Goal: Task Accomplishment & Management: Use online tool/utility

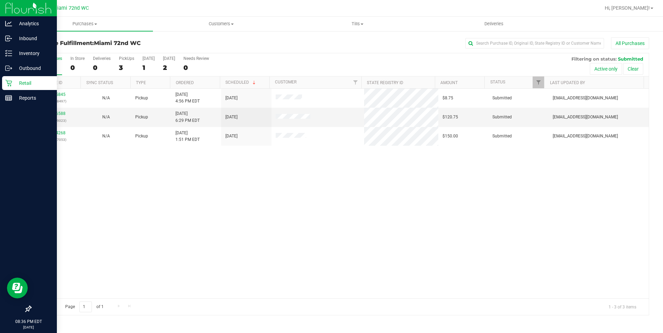
click at [21, 84] on p "Retail" at bounding box center [33, 83] width 42 height 8
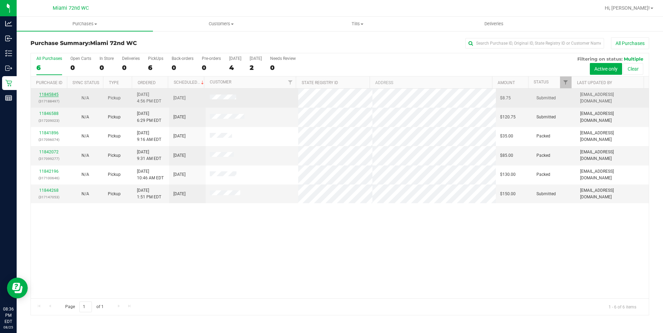
click at [50, 92] on link "11845845" at bounding box center [48, 94] width 19 height 5
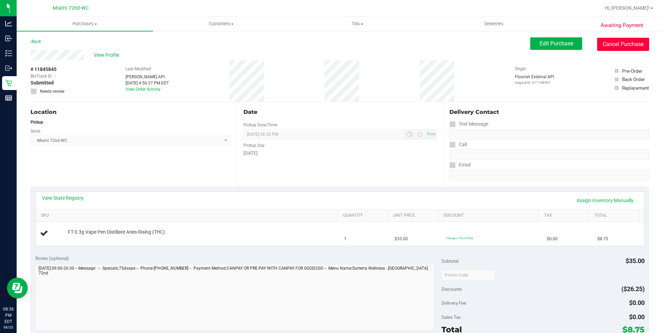
click at [616, 44] on button "Cancel Purchase" at bounding box center [623, 44] width 52 height 13
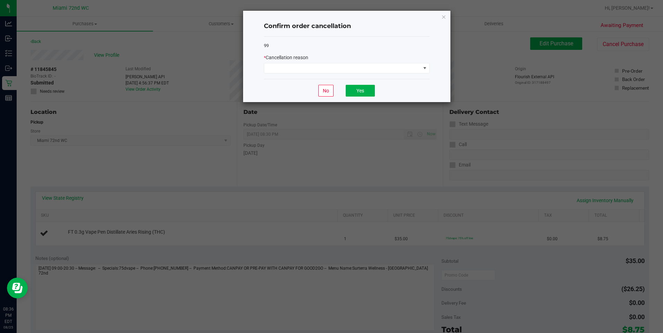
click at [362, 61] on div "* Cancellation reason" at bounding box center [347, 57] width 166 height 7
click at [364, 69] on span at bounding box center [342, 68] width 156 height 10
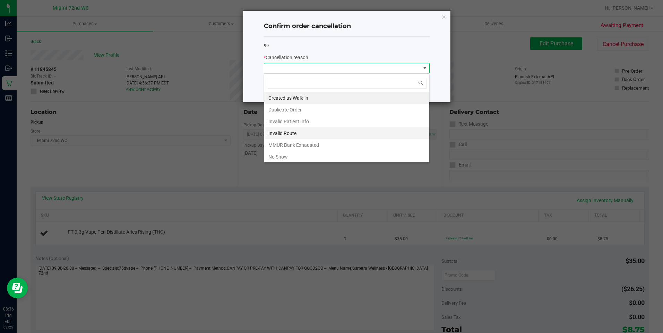
scroll to position [10, 166]
click at [294, 158] on li "No Show" at bounding box center [346, 157] width 165 height 12
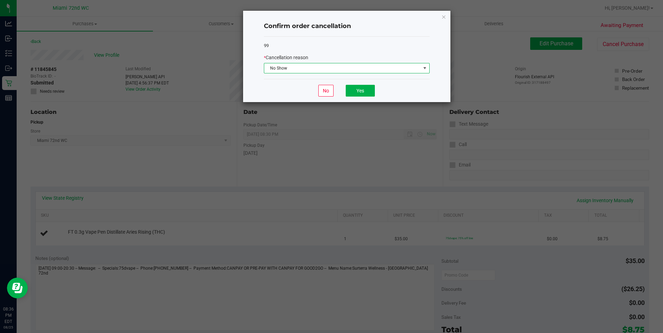
click at [343, 85] on div "No Yes" at bounding box center [347, 90] width 166 height 23
click at [365, 91] on button "Yes" at bounding box center [360, 91] width 29 height 12
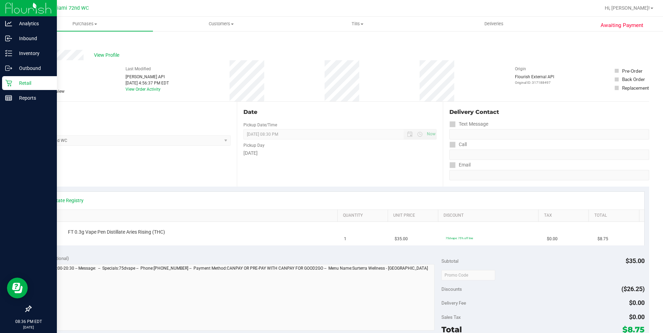
click at [16, 82] on p "Retail" at bounding box center [33, 83] width 42 height 8
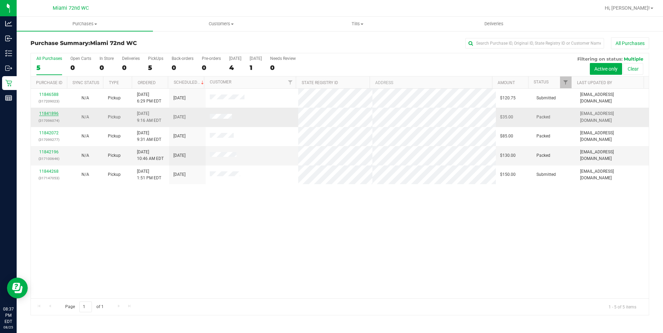
click at [49, 115] on link "11841896" at bounding box center [48, 113] width 19 height 5
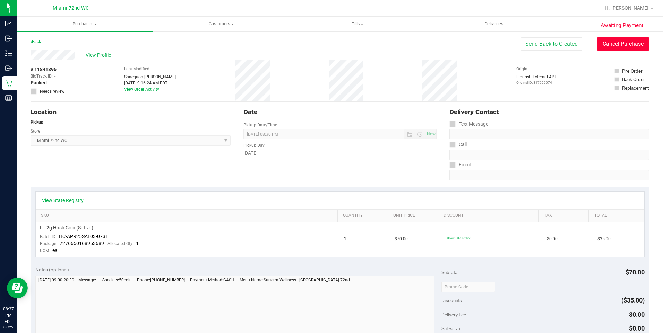
click at [629, 48] on button "Cancel Purchase" at bounding box center [623, 43] width 52 height 13
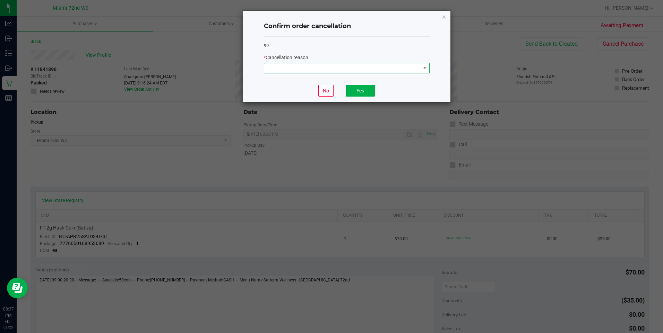
click at [382, 73] on span at bounding box center [342, 68] width 156 height 10
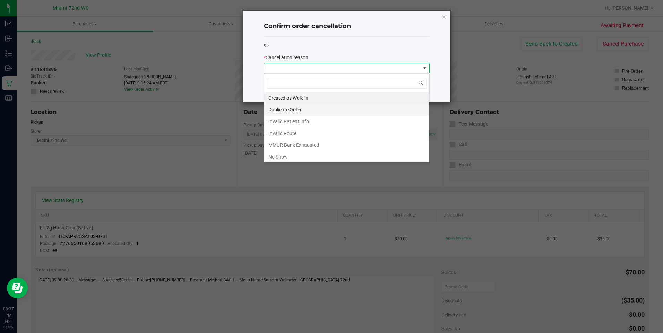
scroll to position [10, 166]
click at [331, 155] on li "No Show" at bounding box center [346, 157] width 165 height 12
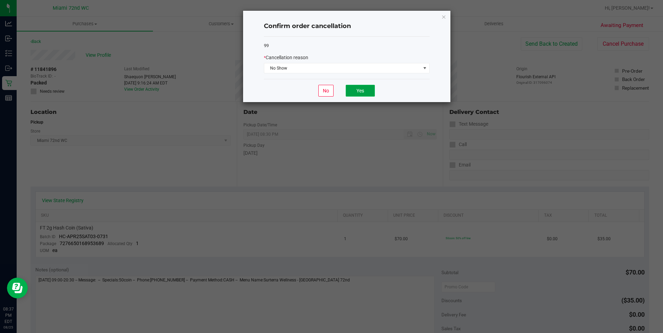
click at [368, 89] on button "Yes" at bounding box center [360, 91] width 29 height 12
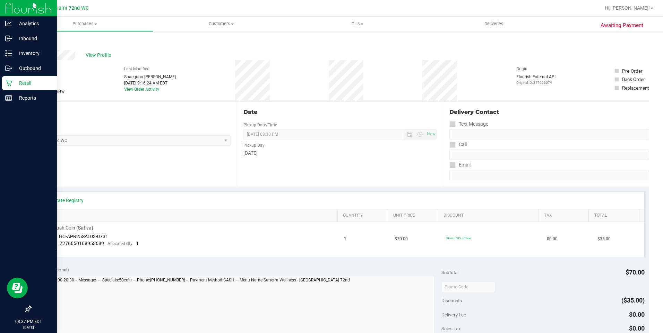
click at [8, 81] on icon at bounding box center [8, 83] width 7 height 7
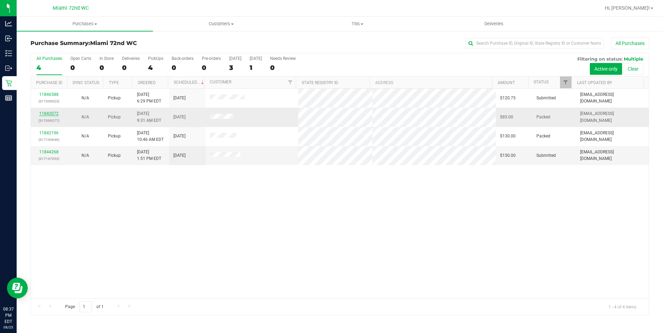
click at [44, 114] on link "11842072" at bounding box center [48, 113] width 19 height 5
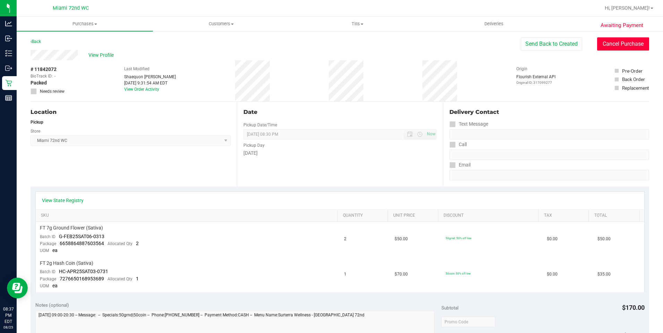
click at [606, 50] on button "Cancel Purchase" at bounding box center [623, 43] width 52 height 13
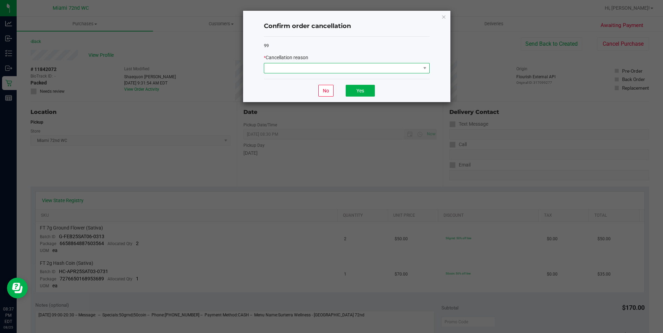
click at [361, 70] on span at bounding box center [342, 68] width 156 height 10
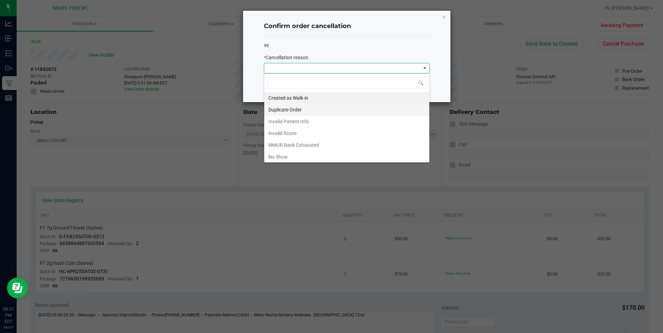
scroll to position [10, 166]
click at [292, 155] on li "No Show" at bounding box center [346, 157] width 165 height 12
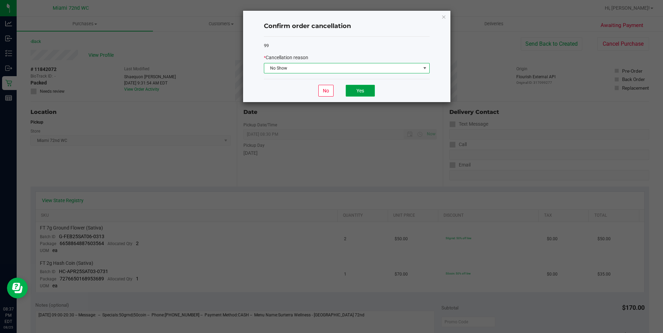
click at [363, 94] on button "Yes" at bounding box center [360, 91] width 29 height 12
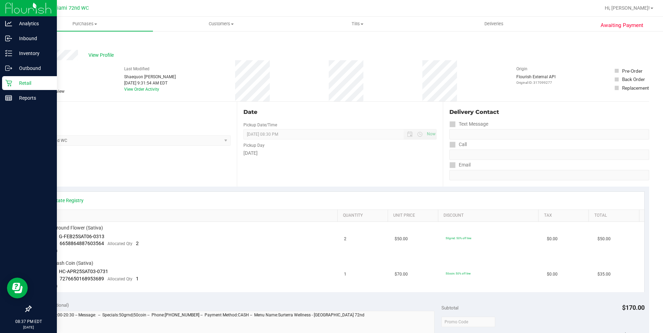
click at [13, 86] on p "Retail" at bounding box center [33, 83] width 42 height 8
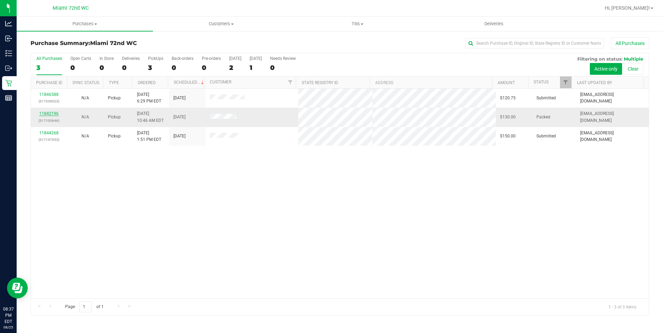
click at [51, 112] on link "11842196" at bounding box center [48, 113] width 19 height 5
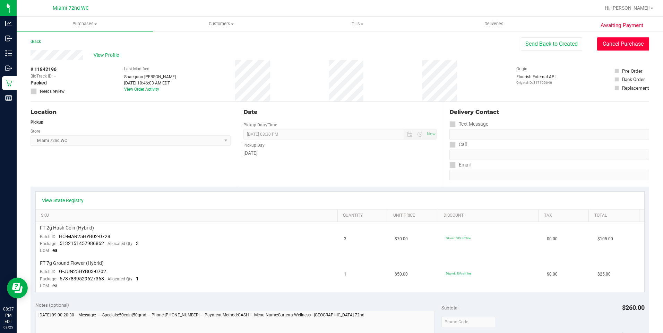
click at [601, 46] on button "Cancel Purchase" at bounding box center [623, 43] width 52 height 13
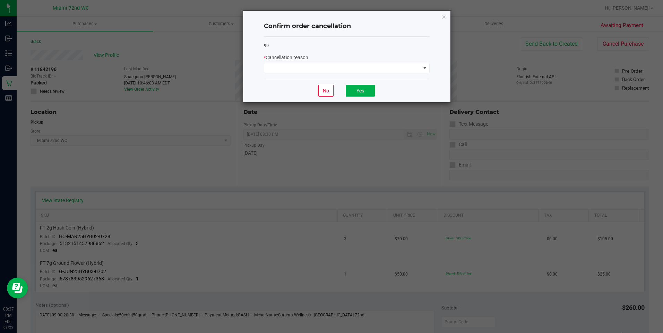
click at [328, 76] on div "99 * Cancellation reason" at bounding box center [347, 58] width 166 height 43
click at [333, 71] on span at bounding box center [342, 68] width 156 height 10
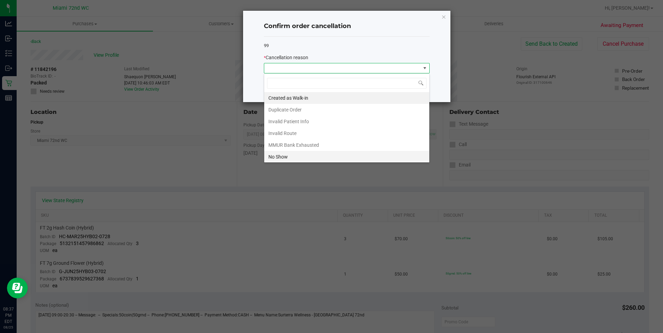
scroll to position [10, 166]
click at [297, 160] on li "No Show" at bounding box center [346, 157] width 165 height 12
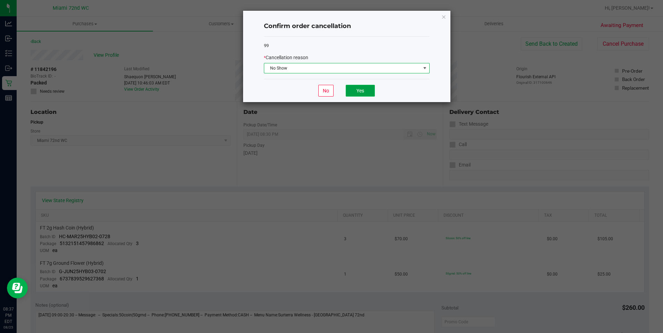
click at [367, 88] on button "Yes" at bounding box center [360, 91] width 29 height 12
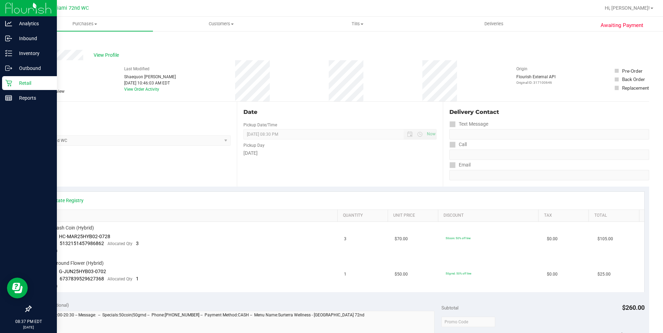
click at [9, 87] on div "Retail" at bounding box center [29, 83] width 55 height 14
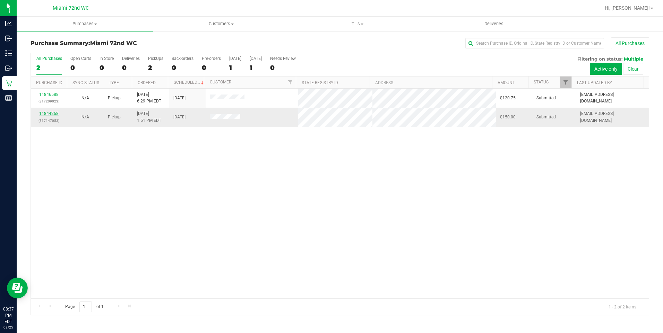
click at [53, 113] on link "11844268" at bounding box center [48, 113] width 19 height 5
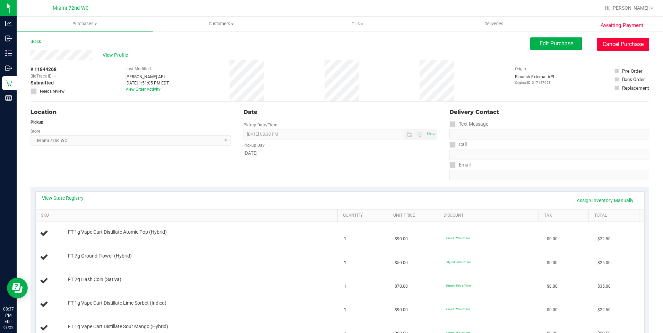
click at [615, 47] on button "Cancel Purchase" at bounding box center [623, 44] width 52 height 13
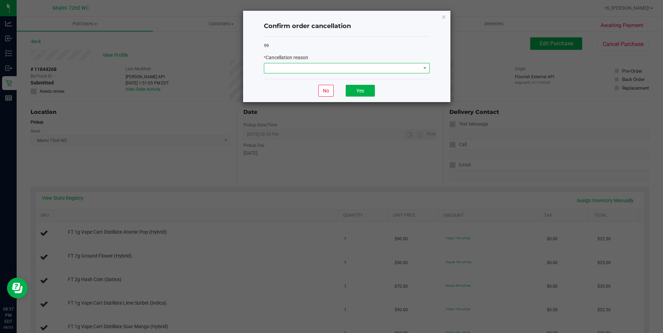
click at [308, 68] on span at bounding box center [342, 68] width 156 height 10
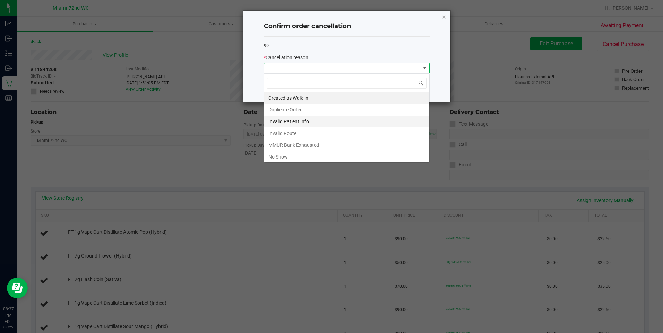
scroll to position [10, 166]
click at [303, 155] on li "No Show" at bounding box center [346, 157] width 165 height 12
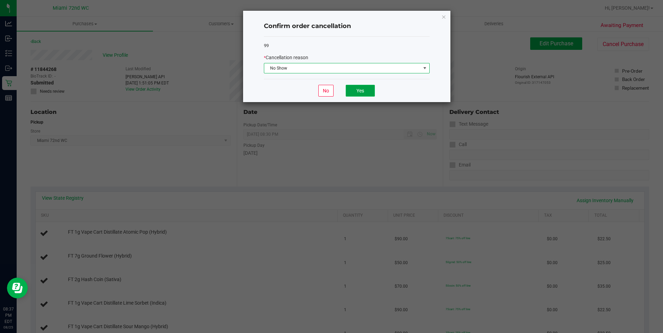
click at [366, 94] on button "Yes" at bounding box center [360, 91] width 29 height 12
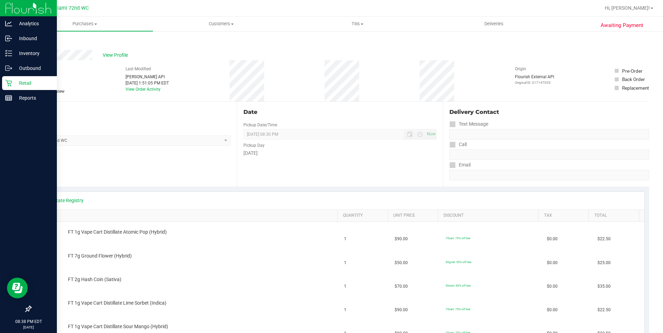
click at [8, 80] on icon at bounding box center [8, 83] width 7 height 7
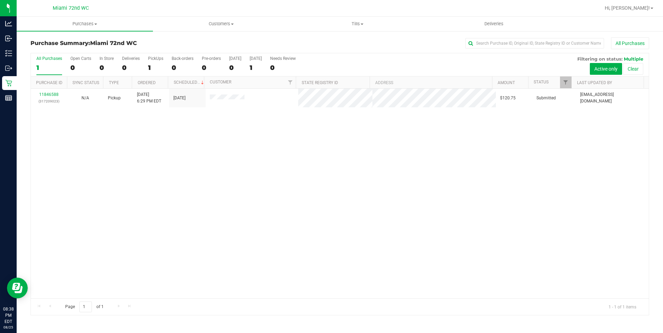
drag, startPoint x: 371, startPoint y: 252, endPoint x: 366, endPoint y: 252, distance: 4.9
click at [370, 252] on div "11846588 (317209023) N/A Pickup [DATE] 6:29 PM EDT 8/26/2025 $120.75 Submitted …" at bounding box center [340, 194] width 618 height 210
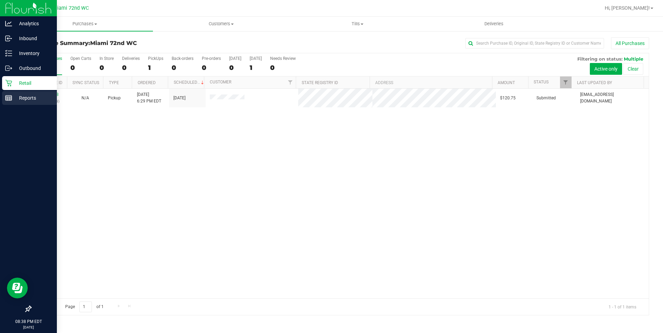
click at [9, 100] on icon at bounding box center [8, 98] width 7 height 7
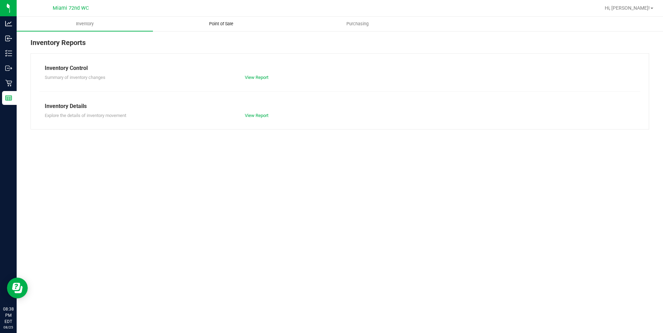
click at [224, 30] on uib-tab-heading "Point of Sale" at bounding box center [221, 24] width 136 height 14
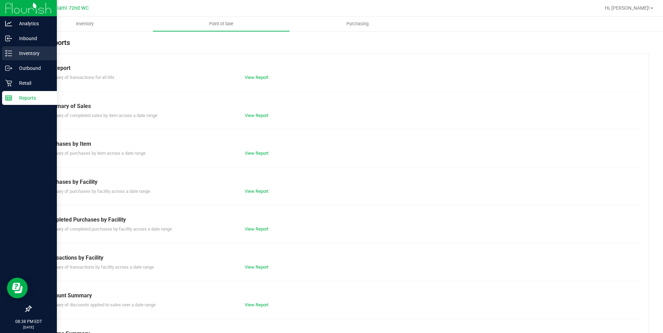
click at [35, 52] on p "Inventory" at bounding box center [33, 53] width 42 height 8
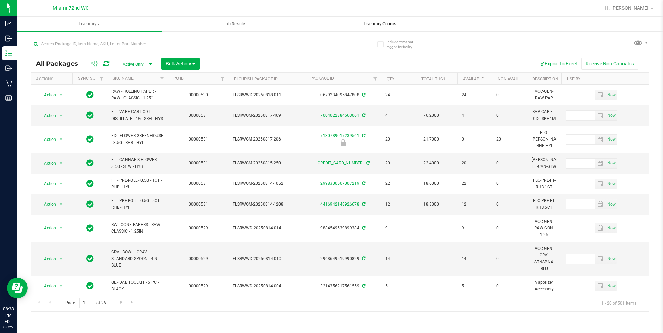
click at [389, 19] on uib-tab-heading "Inventory Counts" at bounding box center [380, 24] width 145 height 14
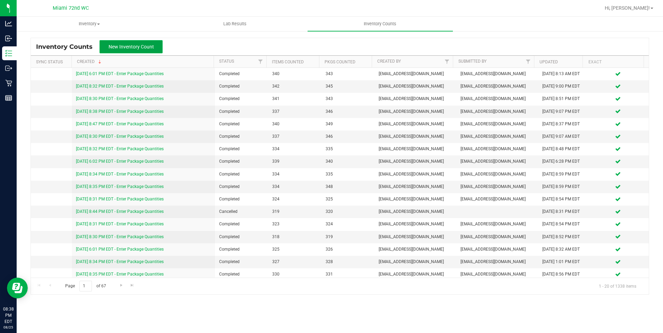
click at [128, 46] on span "New Inventory Count" at bounding box center [130, 47] width 45 height 6
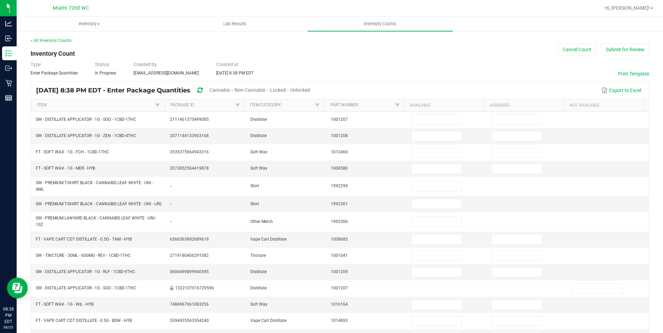
click at [93, 109] on th "Item" at bounding box center [98, 105] width 133 height 12
click at [70, 108] on link "Item" at bounding box center [95, 106] width 116 height 6
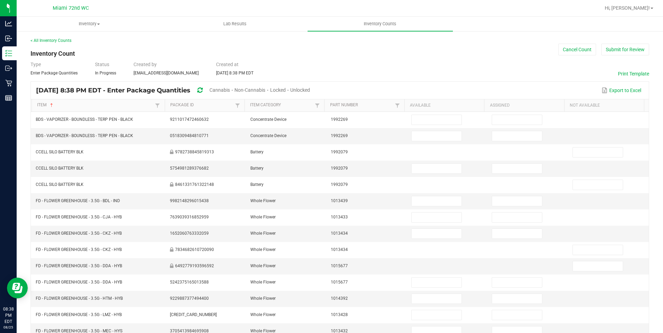
click at [230, 90] on span "Cannabis" at bounding box center [219, 90] width 20 height 6
click at [310, 91] on span "Unlocked" at bounding box center [300, 90] width 20 height 6
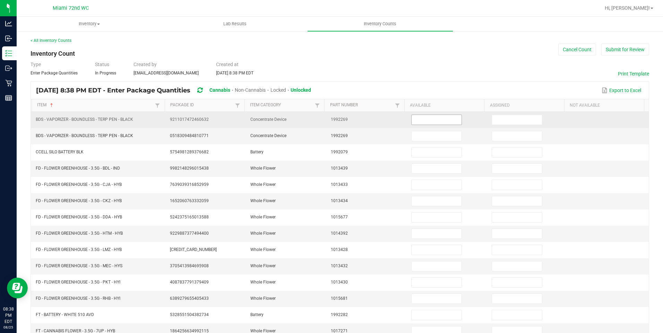
click at [414, 121] on input at bounding box center [436, 120] width 50 height 10
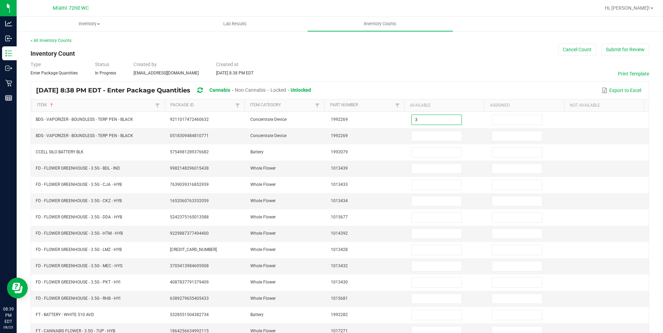
type input "3"
type input "1"
type input "5"
type input "9"
type input "1"
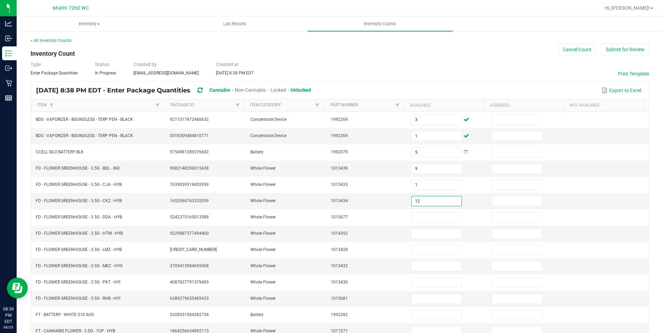
type input "12"
type input "13"
type input "2"
type input "12"
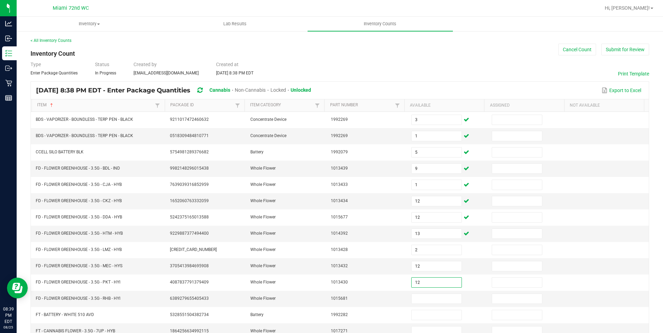
type input "12"
type input "8"
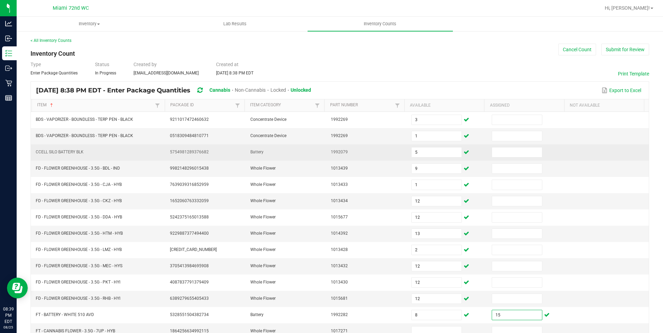
type input "1"
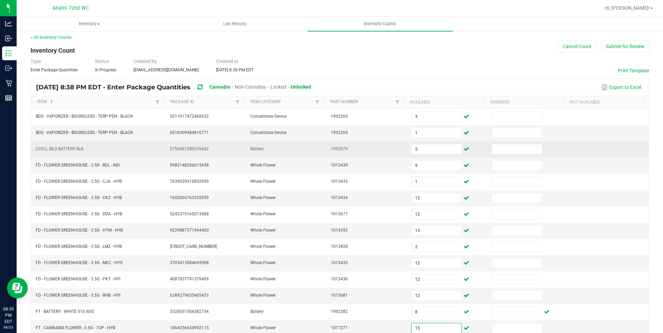
type input "15"
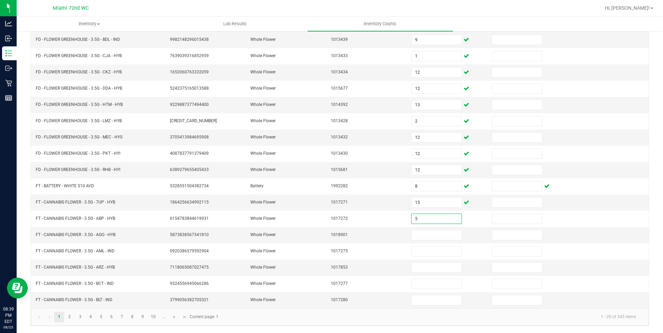
type input "5"
type input "2"
type input "9"
type input "15"
type input "17"
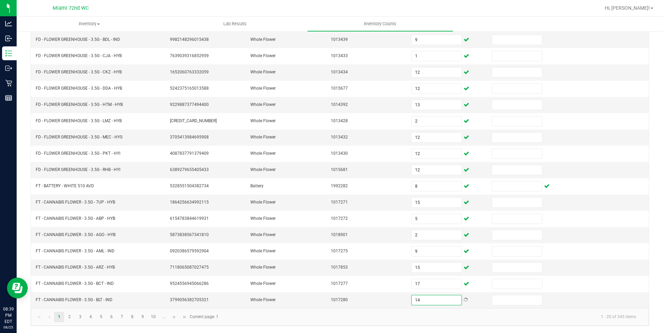
type input "14"
click at [260, 324] on kendo-pager "1 2 3 4 5 6 7 8 9 10 ... 1 - 20 of 345 items Current page: 1" at bounding box center [340, 318] width 618 height 18
click at [176, 316] on span "Go to the next page" at bounding box center [175, 318] width 6 height 6
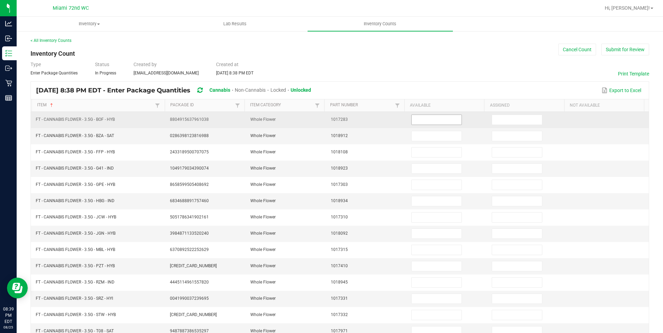
click at [433, 115] on input at bounding box center [436, 120] width 50 height 10
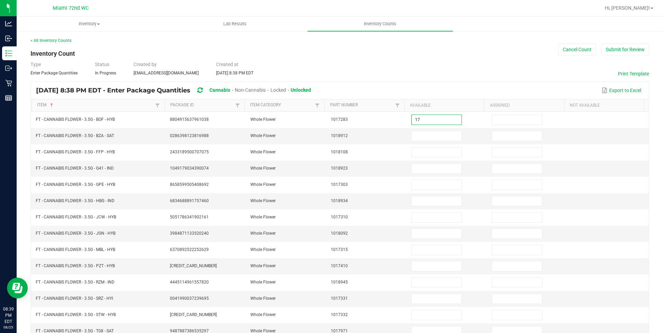
type input "17"
type input "8"
type input "1"
type input "18"
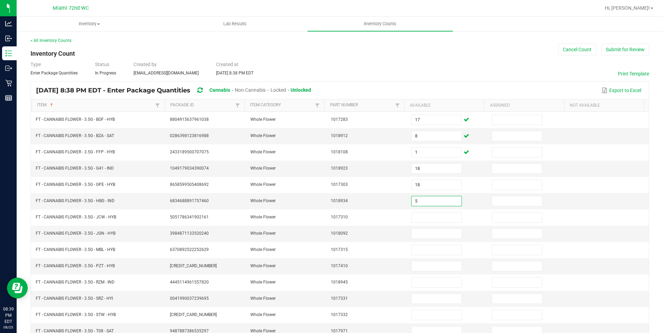
type input "5"
type input "8"
type input "10"
type input "19"
type input "2"
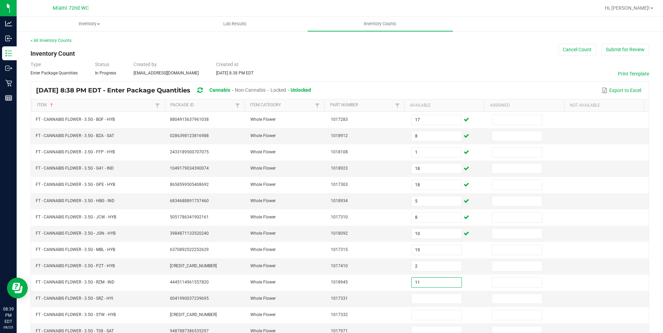
type input "11"
type input "12"
type input "18"
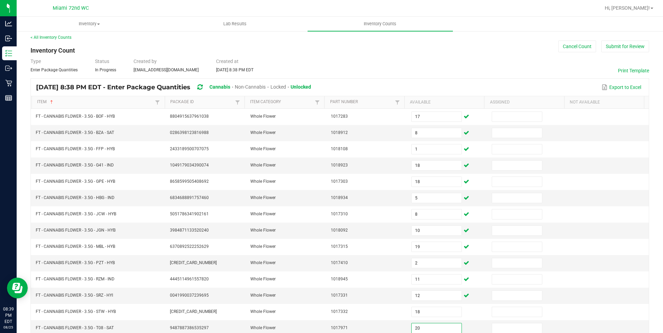
type input "20"
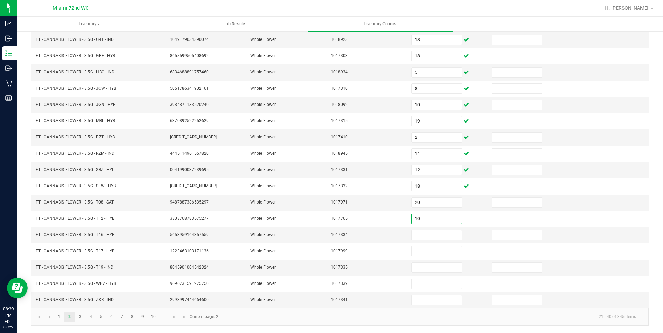
type input "10"
type input "30"
type input "7"
type input "17"
type input "14"
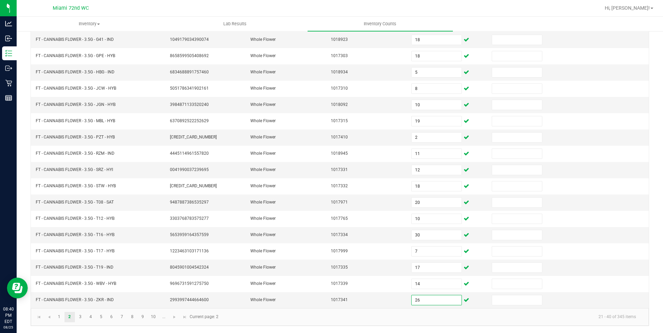
type input "26"
click at [269, 317] on kendo-pager-info "21 - 40 of 345 items" at bounding box center [432, 317] width 419 height 11
click at [173, 319] on span "Go to the next page" at bounding box center [175, 318] width 6 height 6
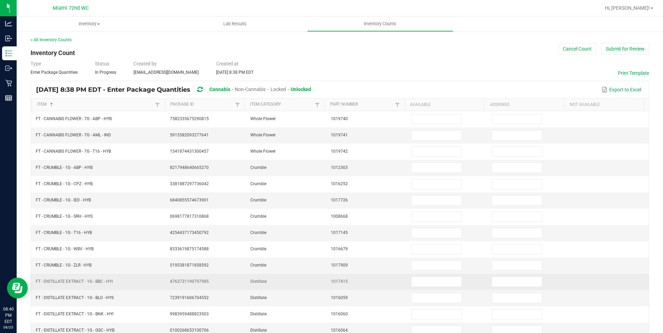
scroll to position [0, 0]
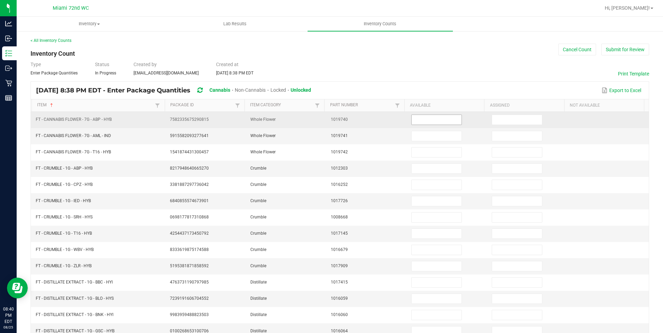
click at [422, 123] on input at bounding box center [436, 120] width 50 height 10
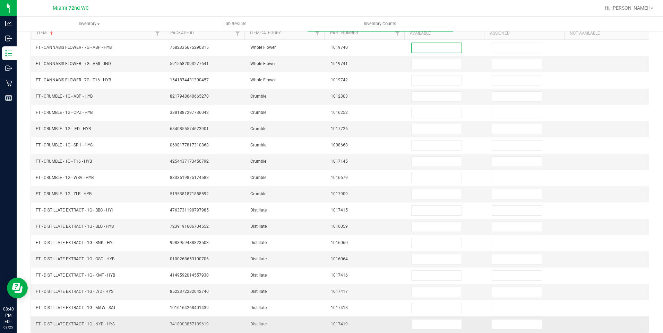
scroll to position [129, 0]
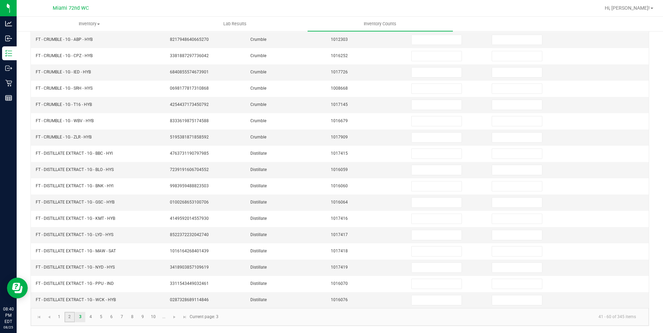
click at [68, 315] on link "2" at bounding box center [69, 317] width 10 height 10
type input "17"
type input "8"
type input "18"
type input "5"
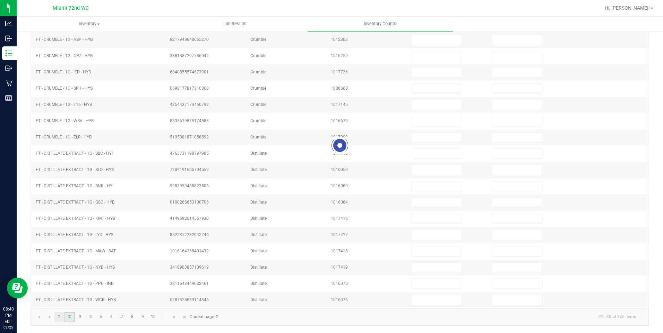
type input "8"
type input "10"
type input "12"
type input "18"
type input "20"
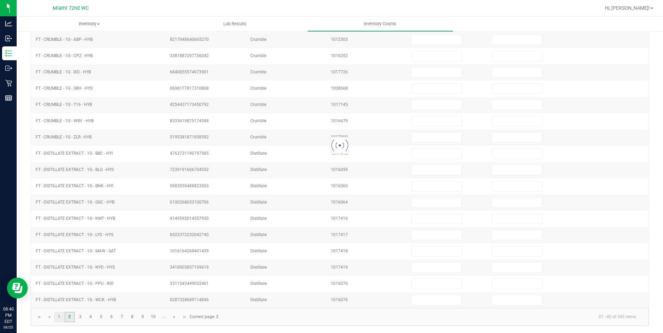
type input "10"
type input "17"
type input "26"
type input "11"
type input "1"
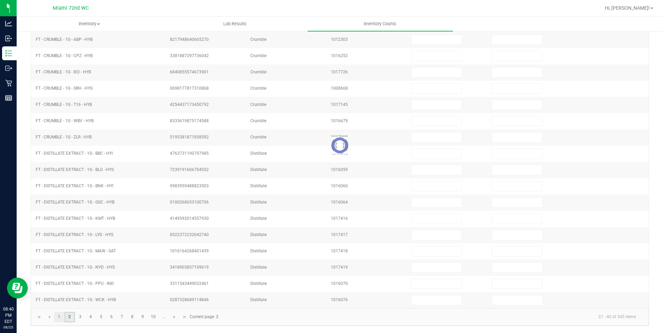
type input "18"
type input "19"
type input "2"
type input "30"
type input "7"
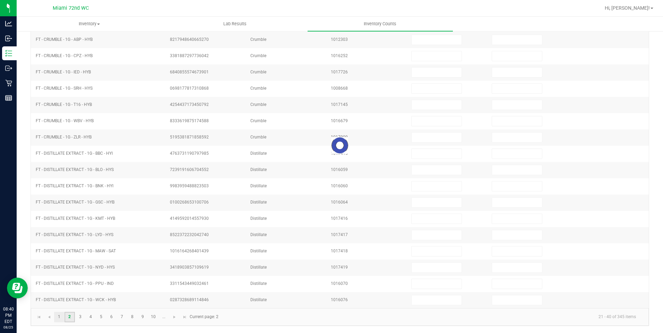
type input "14"
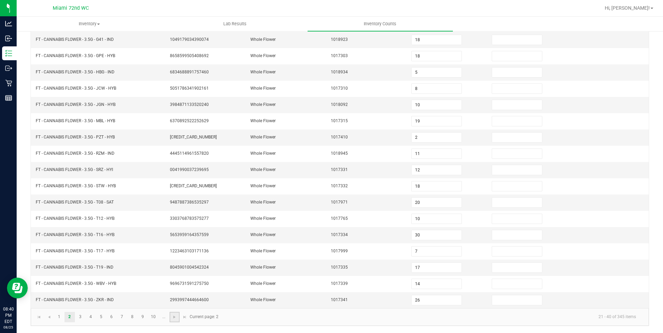
click at [175, 322] on link at bounding box center [175, 317] width 10 height 10
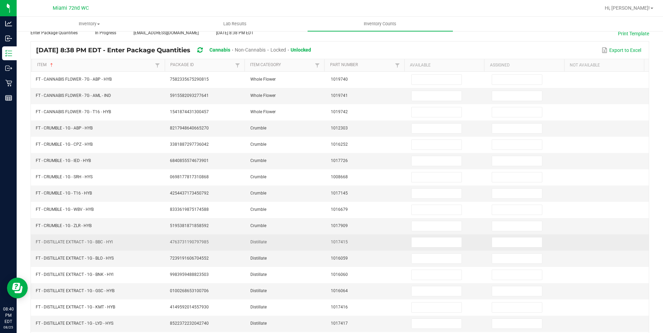
scroll to position [0, 0]
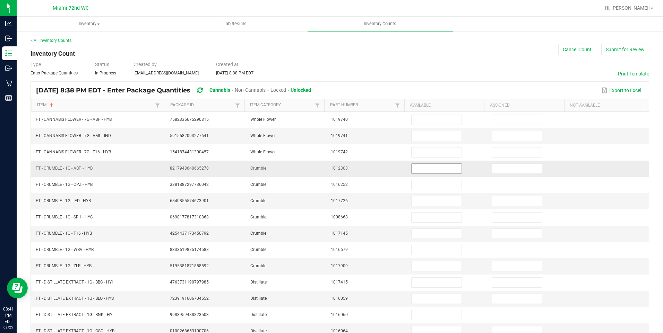
click at [431, 170] on input at bounding box center [436, 169] width 50 height 10
type input "1"
type input "2"
type input "8"
type input "1"
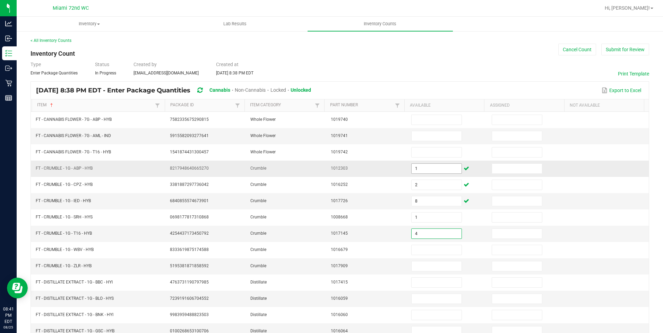
type input "4"
type input "5"
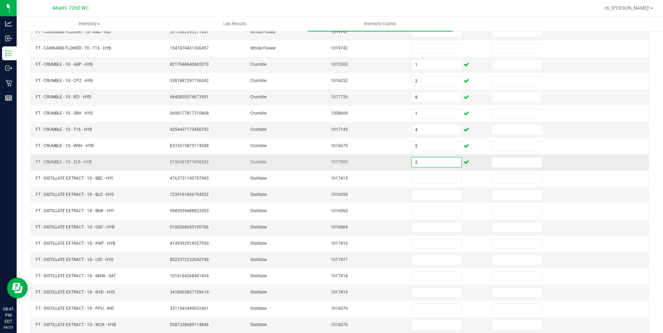
scroll to position [129, 0]
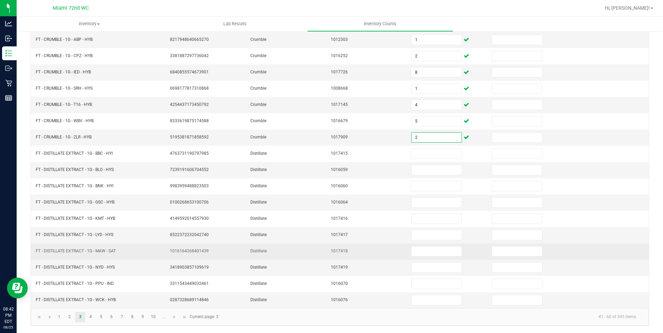
type input "2"
type input "3"
type input "1"
type input "10"
type input "4"
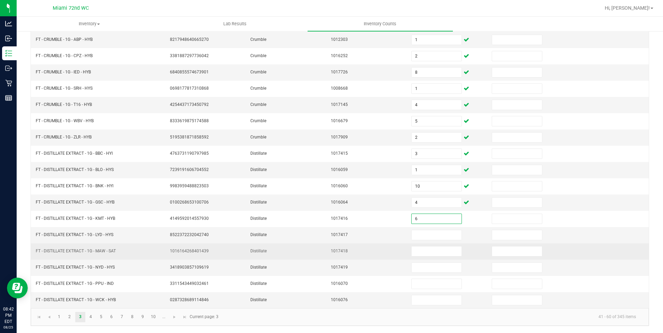
type input "6"
type input "3"
type input "1"
type input "2"
type input "6"
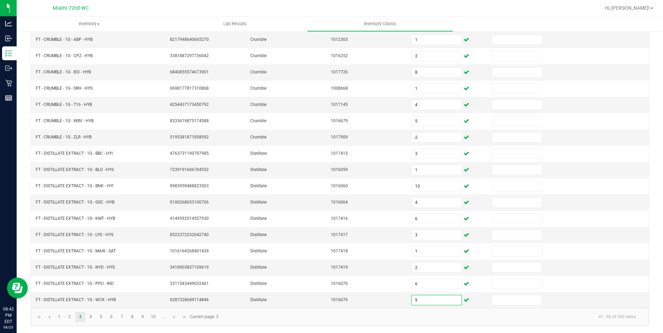
type input "9"
click at [291, 324] on kendo-pager "1 2 3 4 5 6 7 8 9 10 ... 41 - 60 of 345 items Current page: 3" at bounding box center [340, 318] width 618 height 18
click at [172, 320] on span "Go to the next page" at bounding box center [175, 318] width 6 height 6
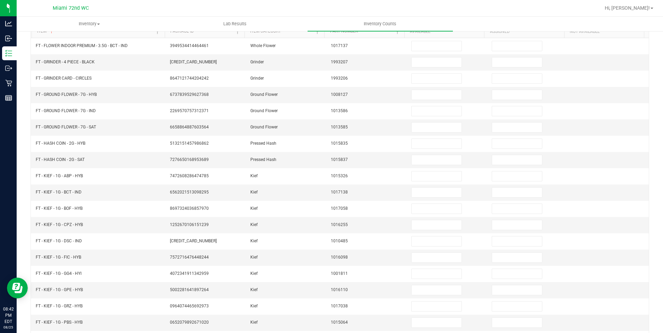
scroll to position [0, 0]
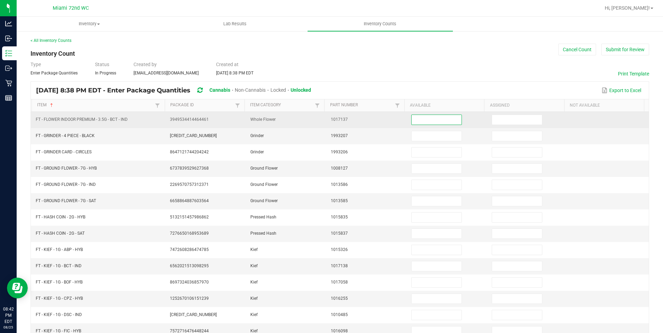
click at [423, 123] on input at bounding box center [436, 120] width 50 height 10
type input "5"
type input "4"
type input "1"
type input "19"
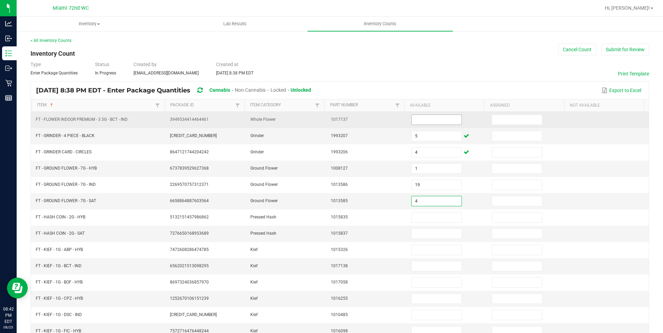
type input "4"
type input "0"
type input "1"
type input "19"
type input "4"
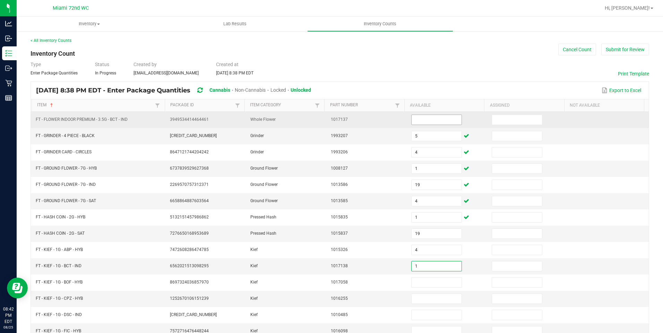
type input "1"
type input "6"
type input "7"
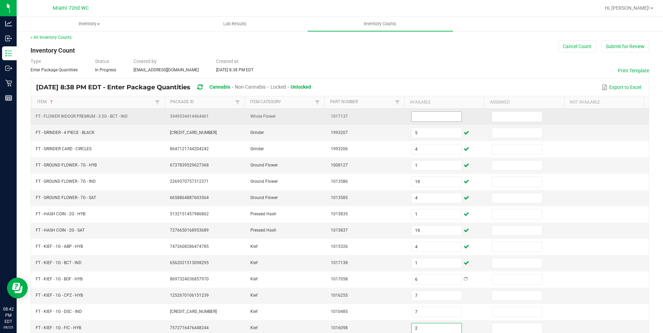
type input "2"
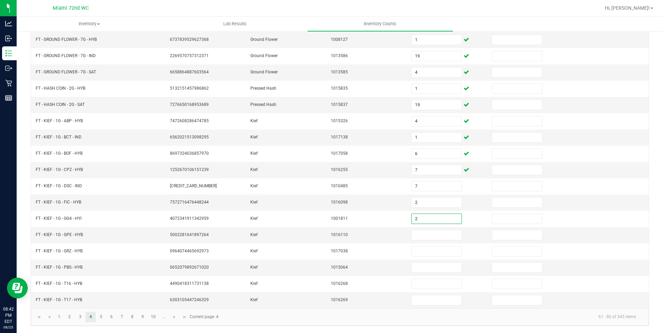
type input "2"
type input "6"
type input "5"
type input "8"
type input "7"
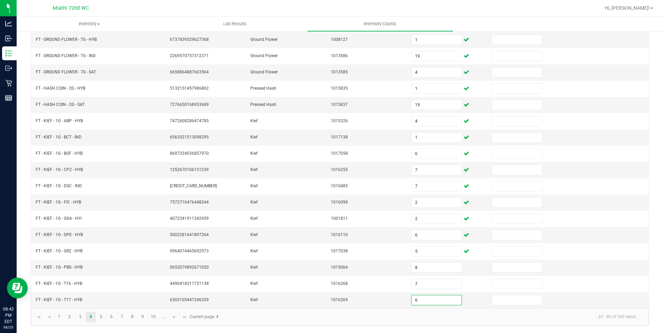
type input "6"
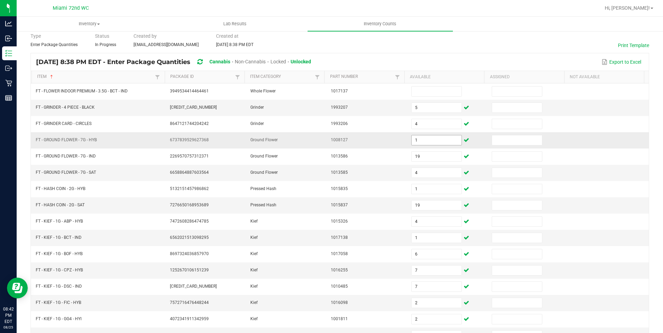
scroll to position [25, 0]
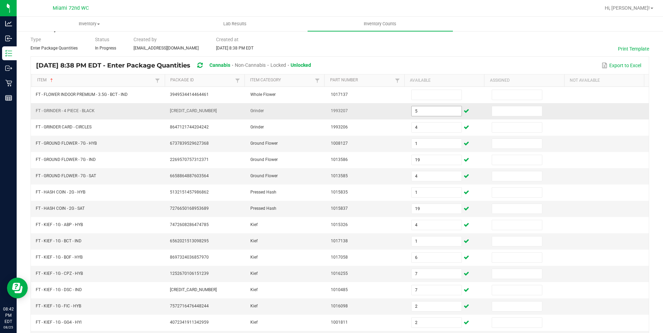
click at [424, 114] on input "5" at bounding box center [436, 111] width 50 height 10
type input "6"
type input "7"
type input "2"
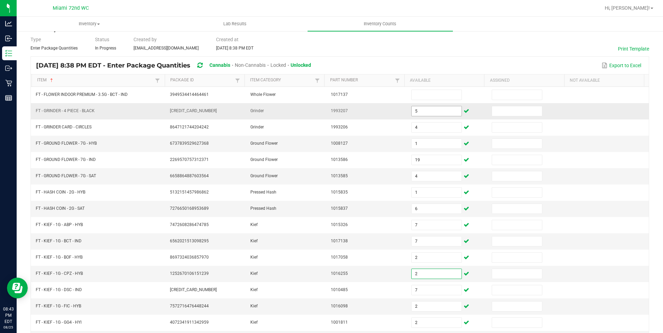
type input "2"
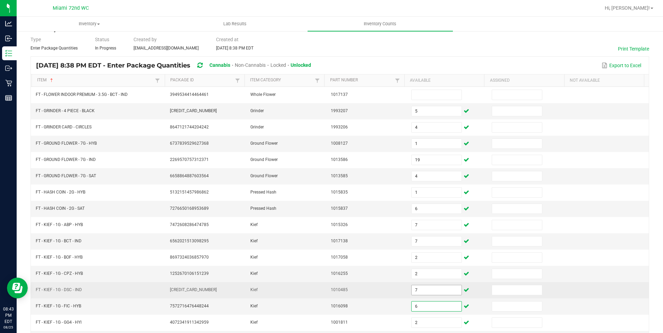
type input "6"
click at [445, 294] on input "7" at bounding box center [436, 291] width 50 height 10
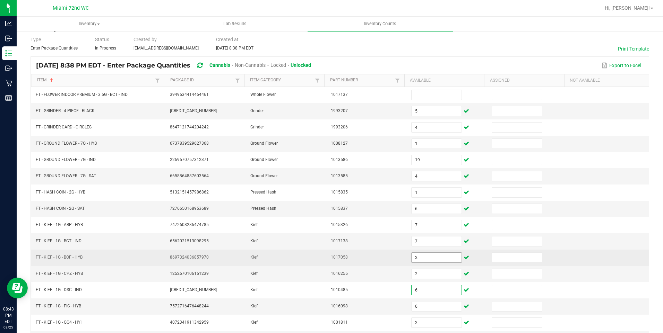
type input "6"
type input "5"
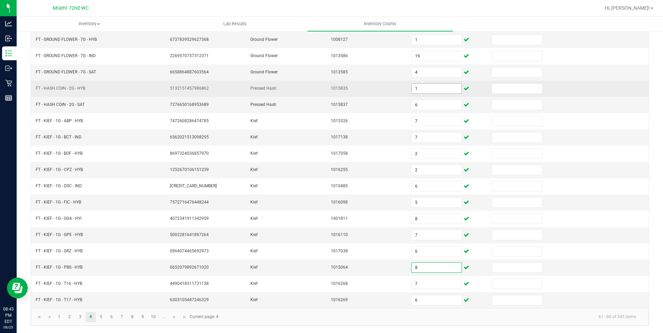
click at [420, 88] on input "1" at bounding box center [436, 89] width 50 height 10
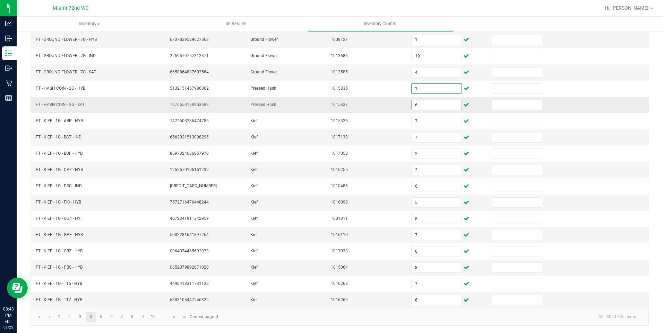
click at [420, 100] on input "6" at bounding box center [436, 105] width 50 height 10
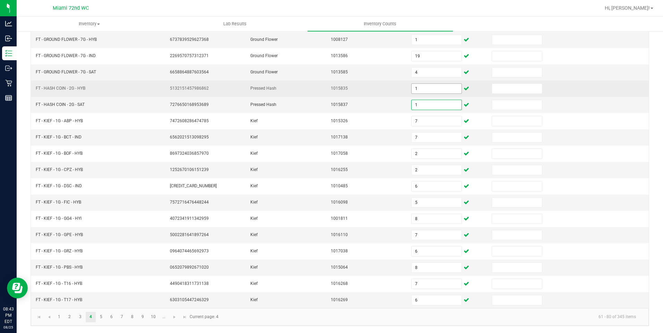
click at [427, 89] on input "1" at bounding box center [436, 89] width 50 height 10
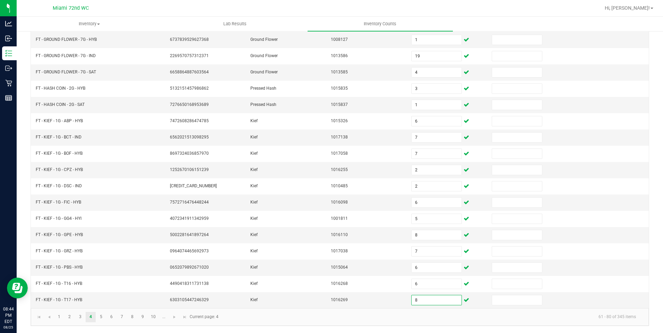
click at [276, 318] on kendo-pager-info "61 - 80 of 345 items" at bounding box center [432, 317] width 419 height 11
click at [175, 322] on link at bounding box center [175, 317] width 10 height 10
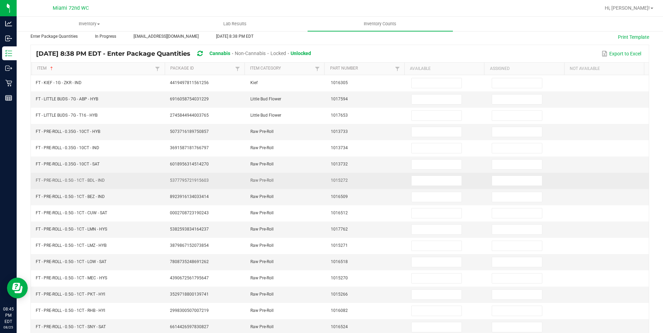
scroll to position [0, 0]
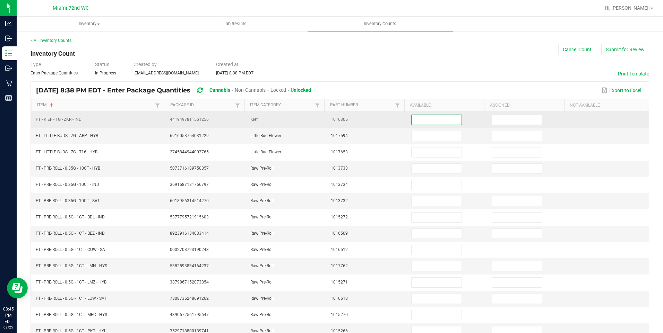
click at [411, 123] on input at bounding box center [436, 120] width 50 height 10
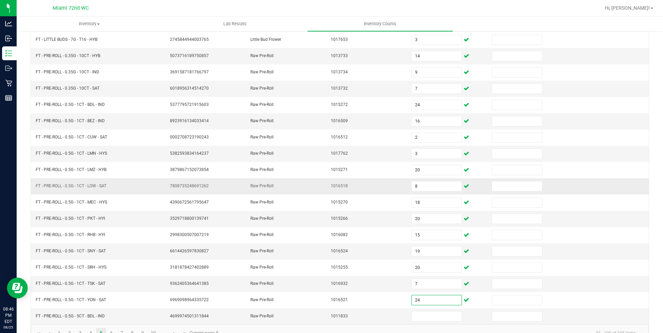
scroll to position [129, 0]
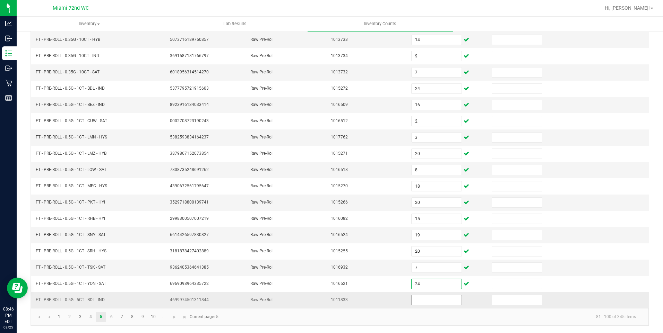
click at [431, 301] on input at bounding box center [436, 301] width 50 height 10
click at [53, 318] on link at bounding box center [49, 317] width 10 height 10
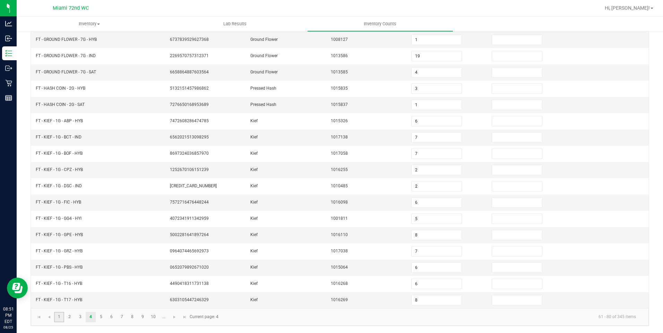
click at [58, 319] on link "1" at bounding box center [59, 317] width 10 height 10
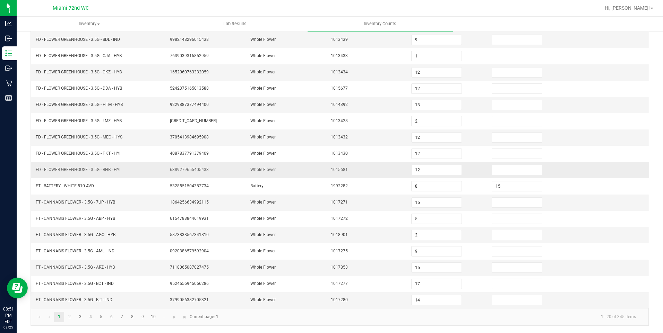
click at [503, 176] on td at bounding box center [527, 170] width 80 height 16
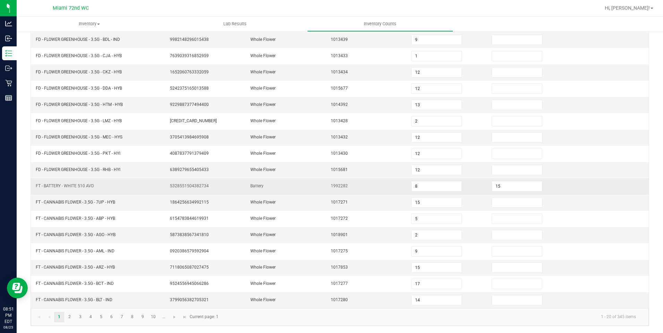
click at [511, 193] on td "15" at bounding box center [527, 187] width 80 height 16
click at [512, 189] on input "15" at bounding box center [517, 187] width 50 height 10
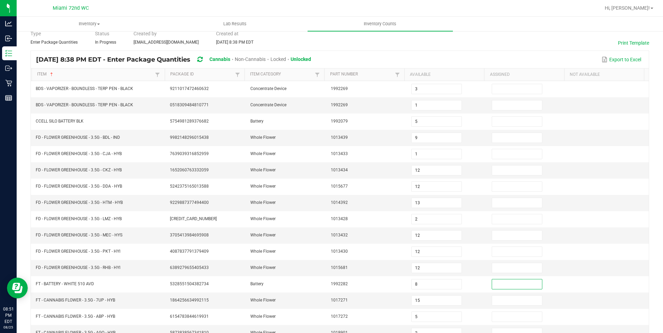
scroll to position [0, 0]
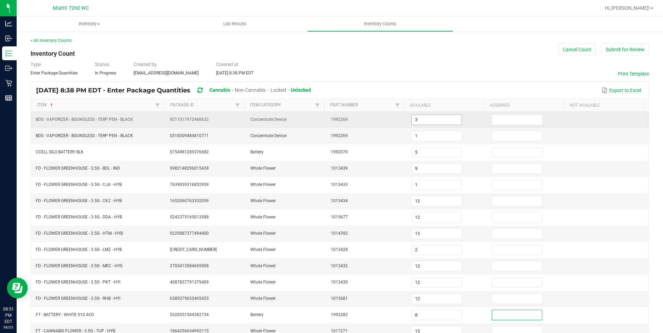
click at [432, 121] on input "3" at bounding box center [436, 120] width 50 height 10
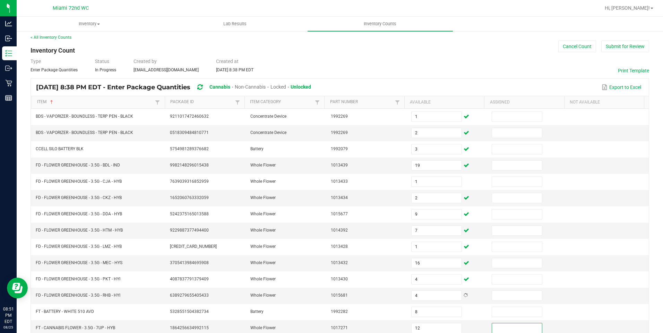
scroll to position [129, 0]
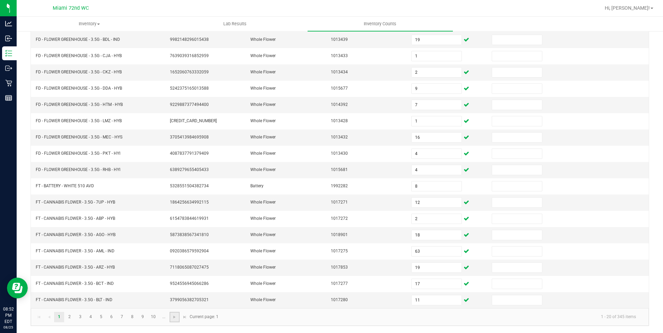
click at [170, 320] on link at bounding box center [175, 317] width 10 height 10
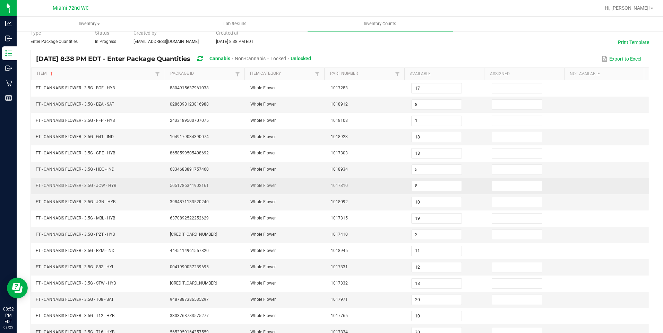
scroll to position [0, 0]
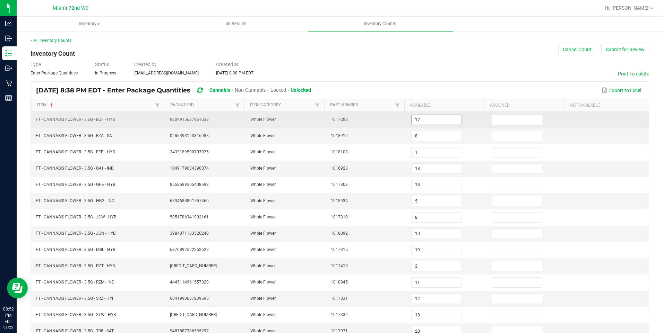
click at [434, 120] on input "17" at bounding box center [436, 120] width 50 height 10
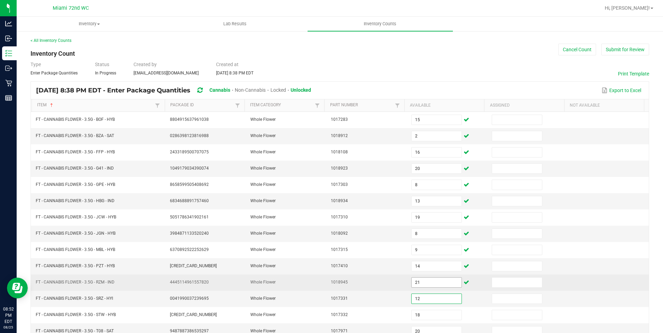
click at [417, 283] on input "21" at bounding box center [436, 283] width 50 height 10
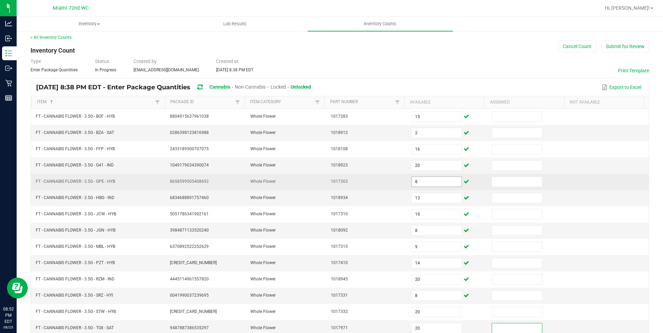
scroll to position [129, 0]
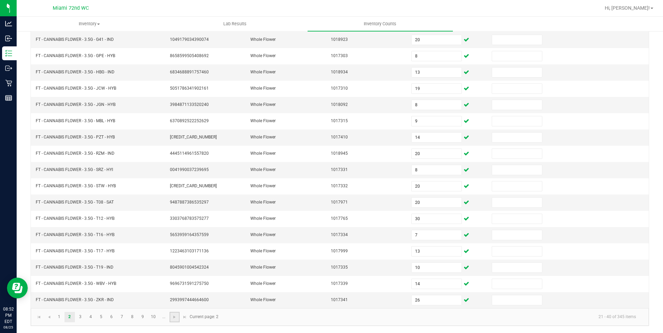
click at [173, 321] on link at bounding box center [175, 317] width 10 height 10
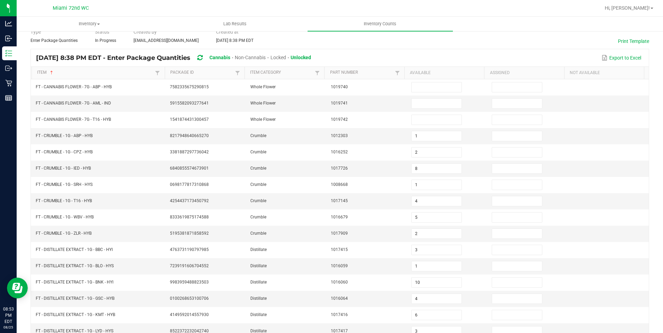
scroll to position [0, 0]
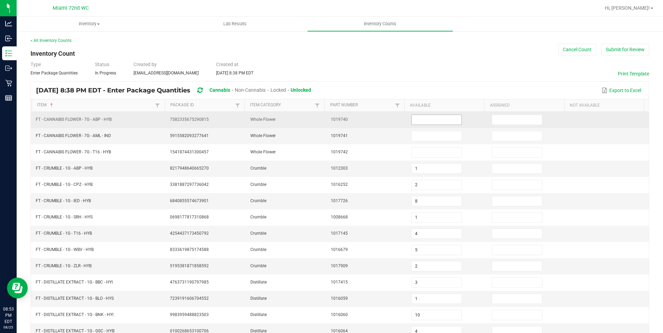
click at [433, 118] on input at bounding box center [436, 120] width 50 height 10
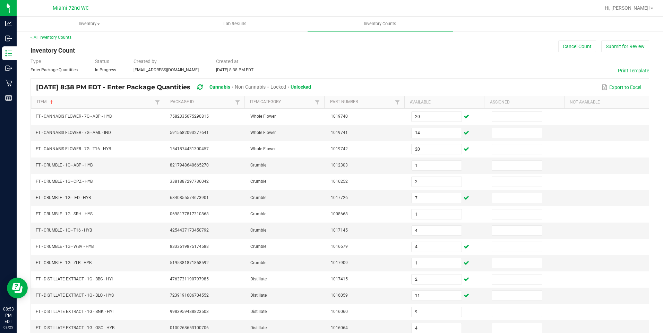
scroll to position [129, 0]
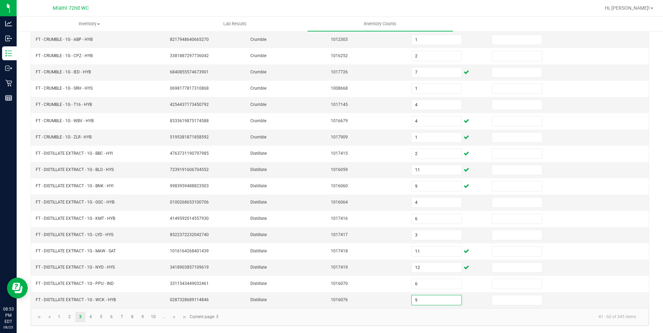
click at [311, 315] on kendo-pager-info "41 - 60 of 345 items" at bounding box center [432, 317] width 419 height 11
click at [174, 319] on span "Go to the next page" at bounding box center [175, 318] width 6 height 6
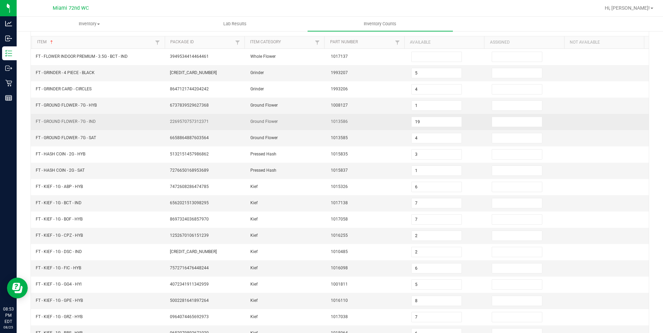
scroll to position [0, 0]
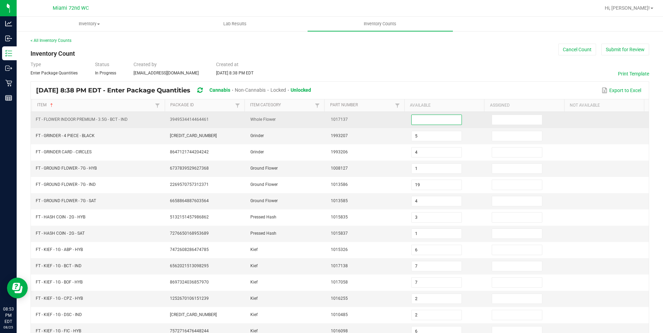
click at [431, 118] on input at bounding box center [436, 120] width 50 height 10
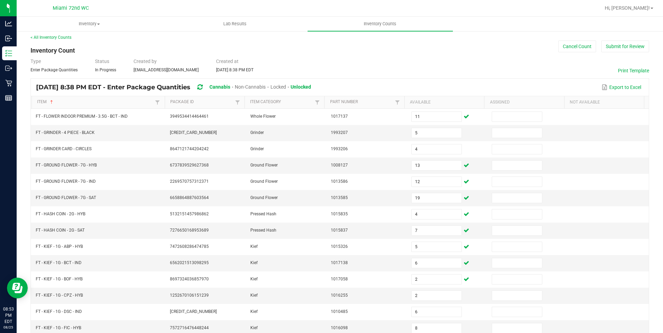
scroll to position [129, 0]
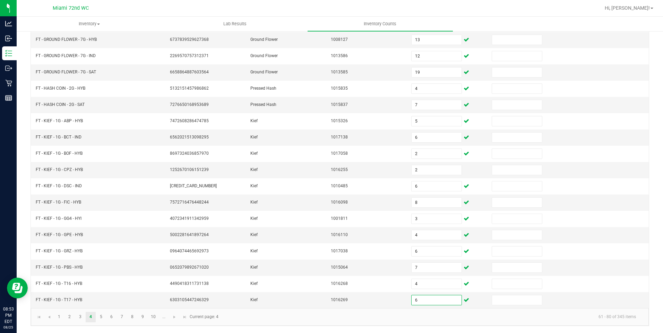
click at [256, 322] on kendo-pager-info "61 - 80 of 345 items" at bounding box center [432, 317] width 419 height 11
click at [173, 320] on link at bounding box center [175, 317] width 10 height 10
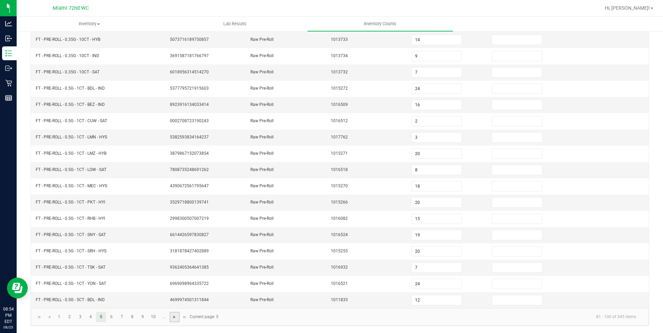
click at [175, 319] on span "Go to the next page" at bounding box center [175, 318] width 6 height 6
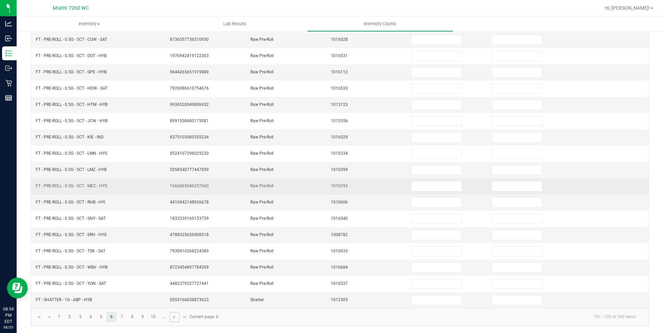
scroll to position [0, 0]
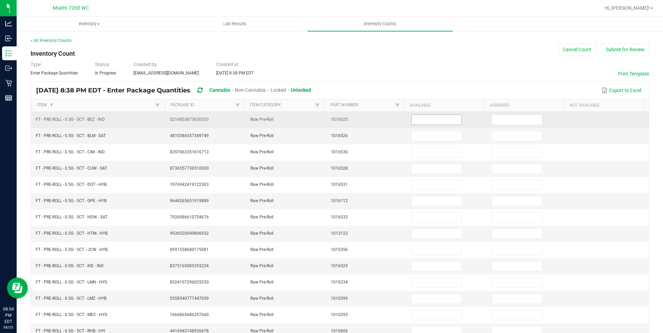
click at [441, 120] on input at bounding box center [436, 120] width 50 height 10
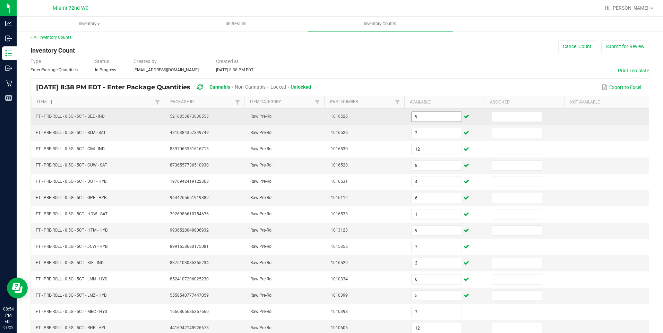
scroll to position [129, 0]
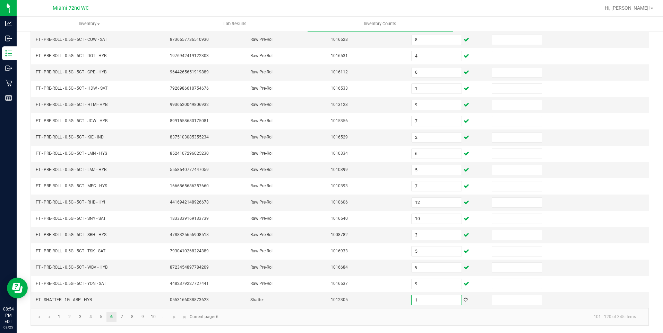
click at [303, 324] on kendo-pager "1 2 3 4 5 6 7 8 9 10 ... 101 - 120 of 345 items Current page: 6" at bounding box center [340, 318] width 618 height 18
click at [173, 317] on span "Go to the next page" at bounding box center [175, 318] width 6 height 6
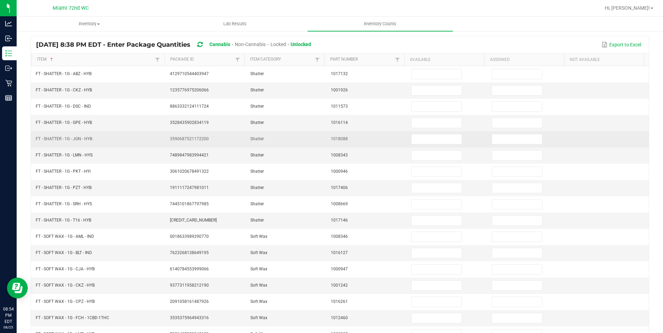
scroll to position [0, 0]
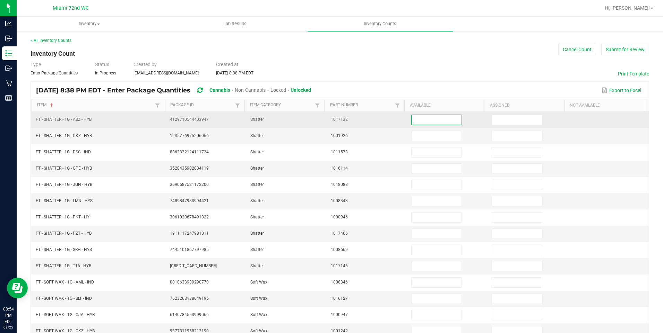
click at [417, 119] on input at bounding box center [436, 120] width 50 height 10
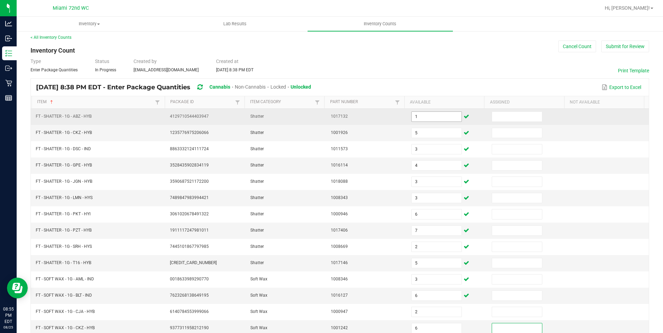
scroll to position [129, 0]
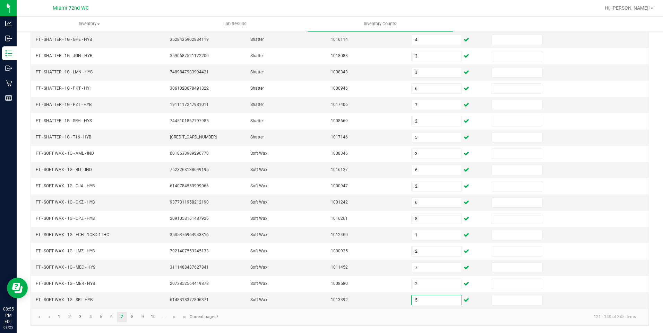
click at [281, 313] on kendo-pager-info "121 - 140 of 345 items" at bounding box center [432, 317] width 419 height 11
click at [172, 321] on link at bounding box center [175, 317] width 10 height 10
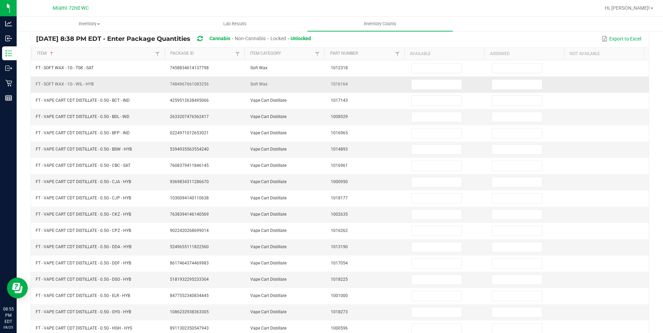
scroll to position [0, 0]
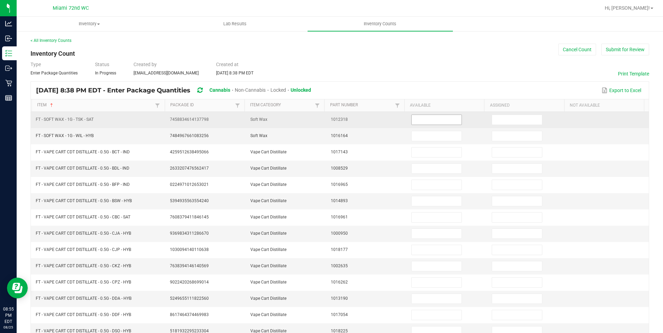
click at [448, 121] on input at bounding box center [436, 120] width 50 height 10
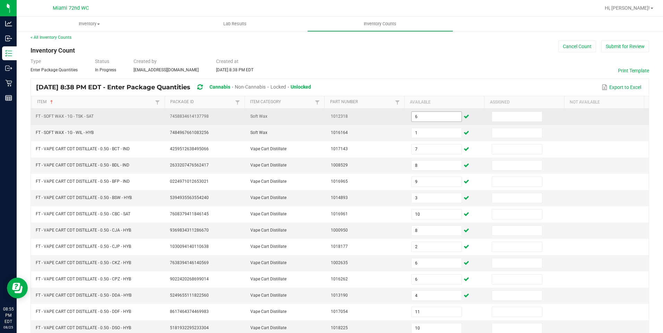
scroll to position [129, 0]
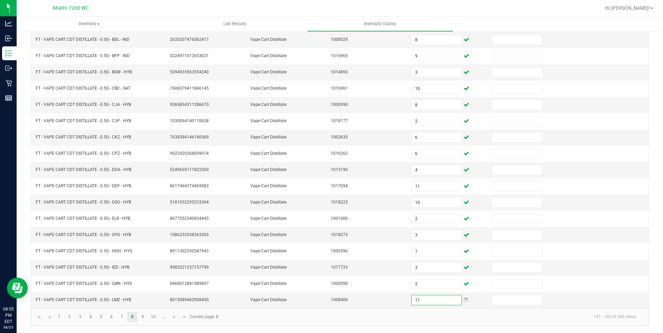
click at [363, 320] on kendo-pager-info "141 - 160 of 345 items" at bounding box center [432, 317] width 419 height 11
drag, startPoint x: 172, startPoint y: 320, endPoint x: 177, endPoint y: 318, distance: 5.4
click at [172, 320] on span "Go to the next page" at bounding box center [175, 318] width 6 height 6
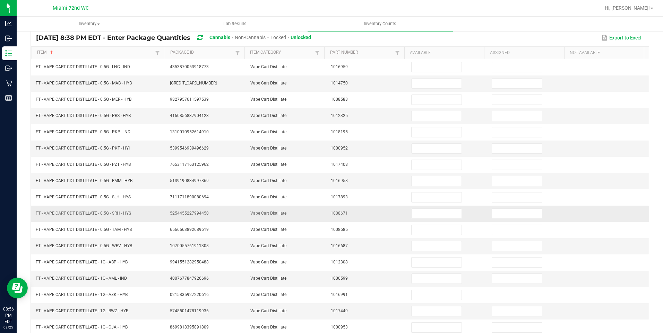
scroll to position [0, 0]
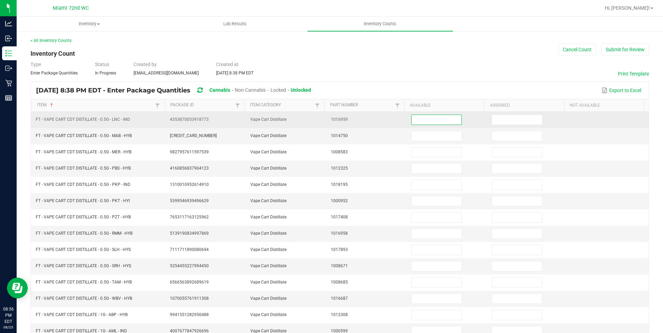
click at [450, 124] on input at bounding box center [436, 120] width 50 height 10
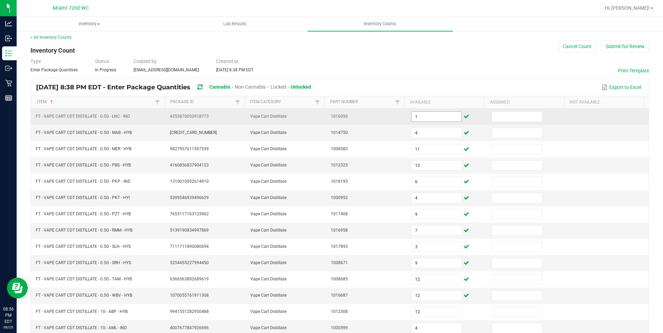
scroll to position [129, 0]
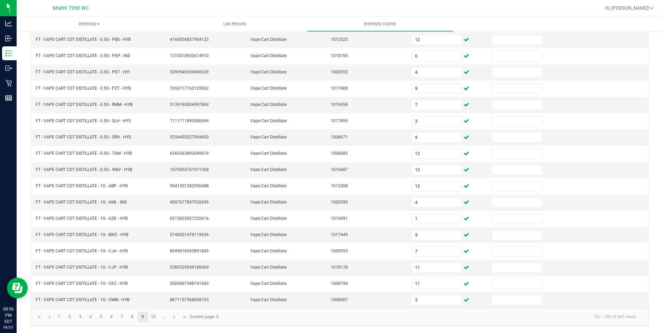
click at [371, 322] on kendo-pager-info "161 - 180 of 345 items" at bounding box center [432, 317] width 419 height 11
click at [175, 323] on kendo-pager "1 2 3 4 5 6 7 8 9 10 ... 161 - 180 of 345 items Current page: 9" at bounding box center [340, 318] width 618 height 18
click at [175, 319] on span "Go to the next page" at bounding box center [175, 318] width 6 height 6
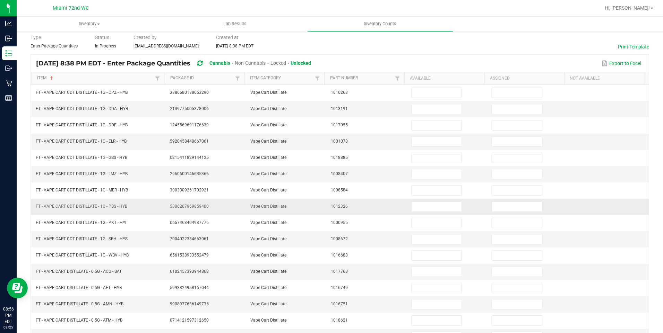
scroll to position [0, 0]
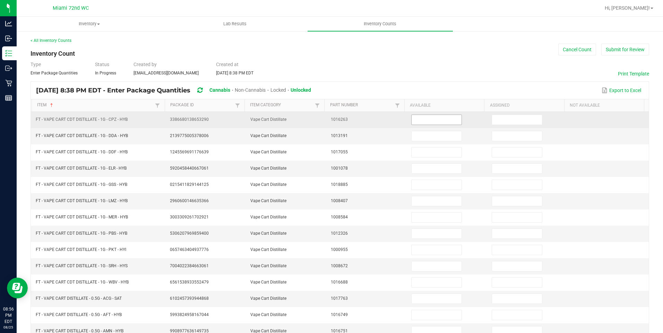
click at [441, 123] on input at bounding box center [436, 120] width 50 height 10
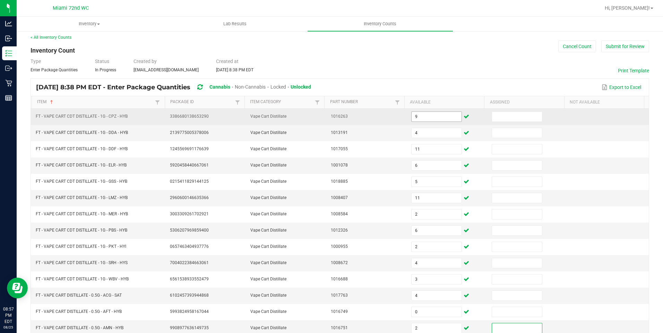
scroll to position [129, 0]
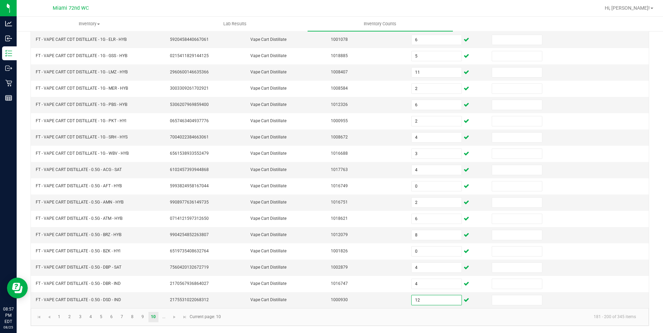
click at [252, 319] on kendo-pager-info "181 - 200 of 345 items" at bounding box center [433, 317] width 416 height 11
click at [176, 320] on link at bounding box center [175, 317] width 10 height 10
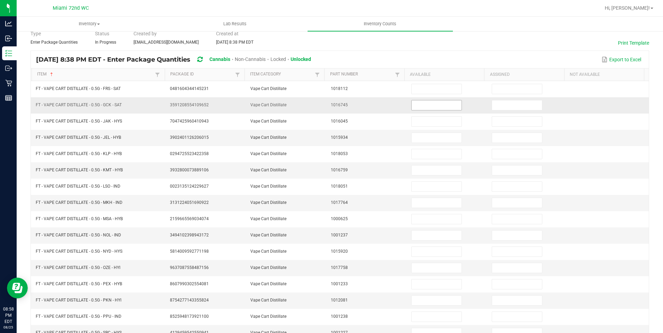
scroll to position [0, 0]
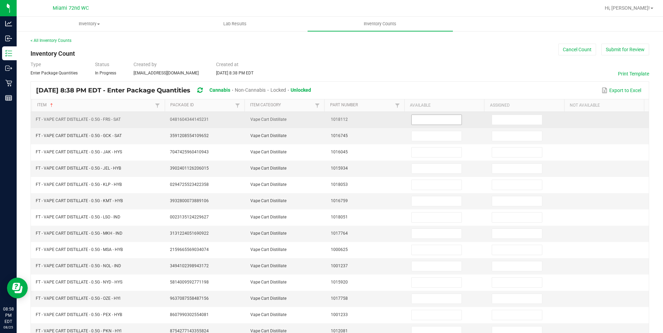
click at [427, 119] on input at bounding box center [436, 120] width 50 height 10
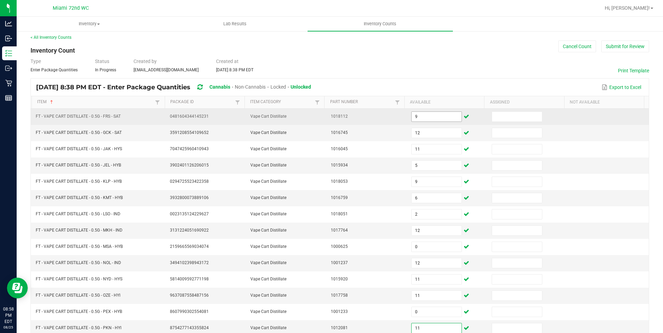
scroll to position [129, 0]
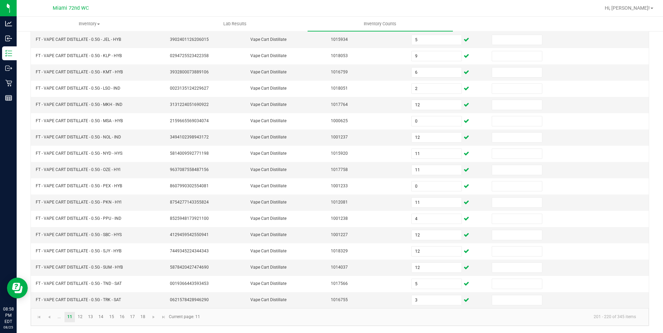
click at [254, 315] on kendo-pager-info "201 - 220 of 345 items" at bounding box center [422, 317] width 437 height 11
click at [154, 320] on link at bounding box center [154, 317] width 10 height 10
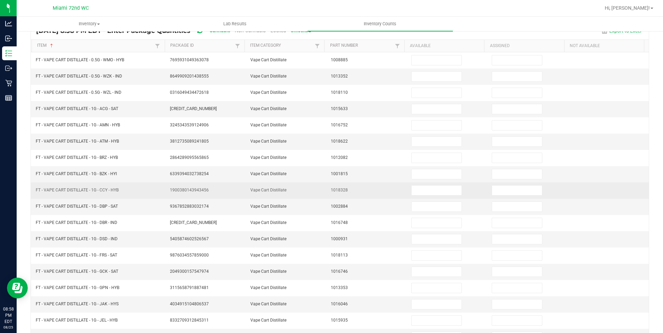
scroll to position [0, 0]
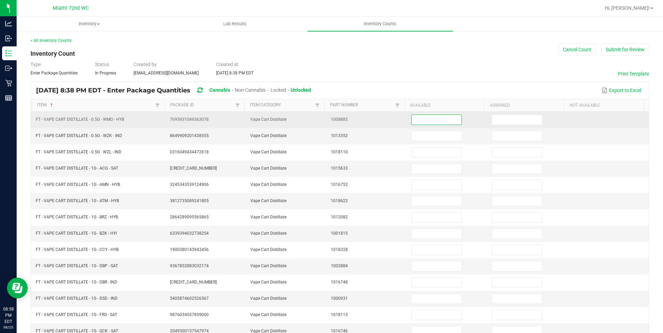
click at [432, 123] on input at bounding box center [436, 120] width 50 height 10
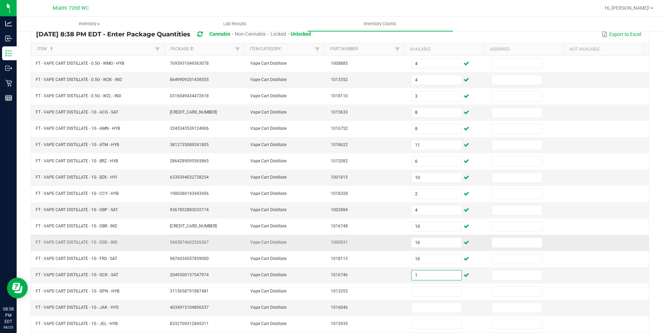
scroll to position [129, 0]
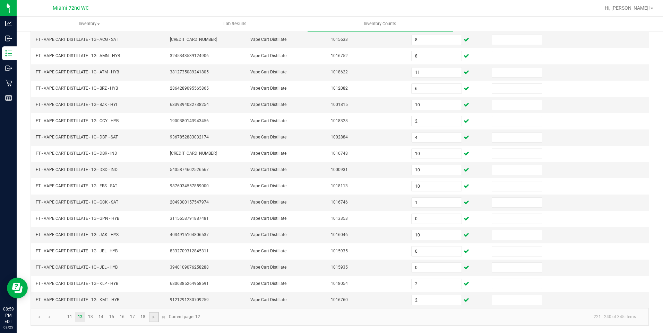
click at [151, 314] on link at bounding box center [154, 317] width 10 height 10
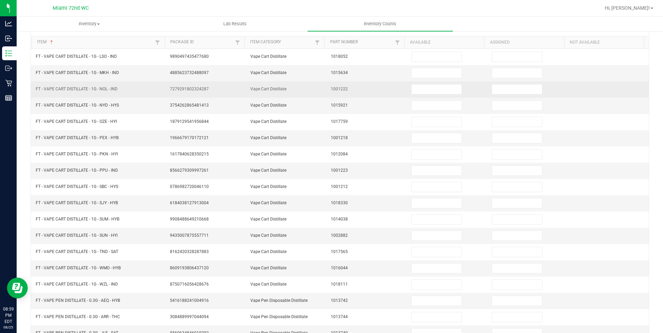
scroll to position [25, 0]
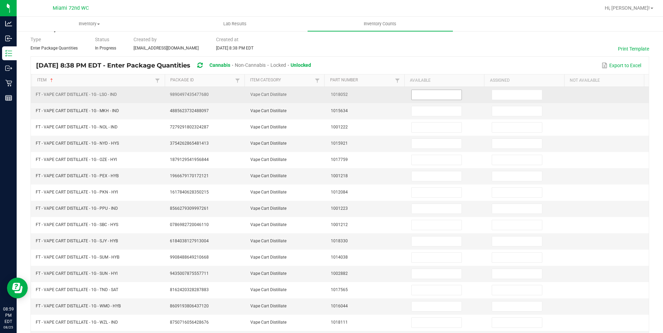
click at [429, 99] on input at bounding box center [436, 95] width 50 height 10
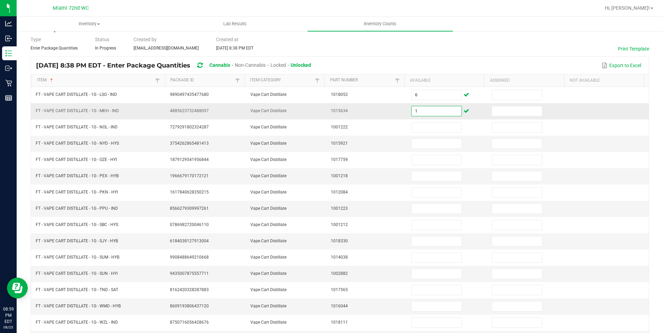
click at [432, 112] on input "1" at bounding box center [436, 111] width 50 height 10
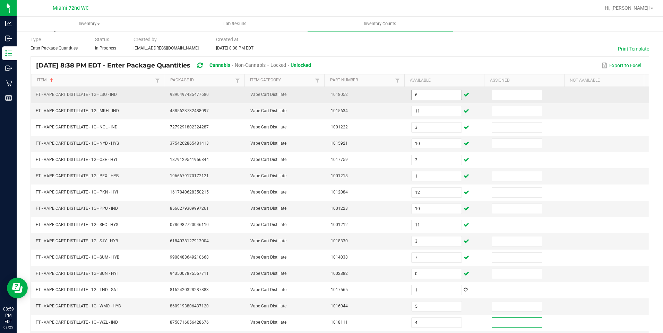
scroll to position [129, 0]
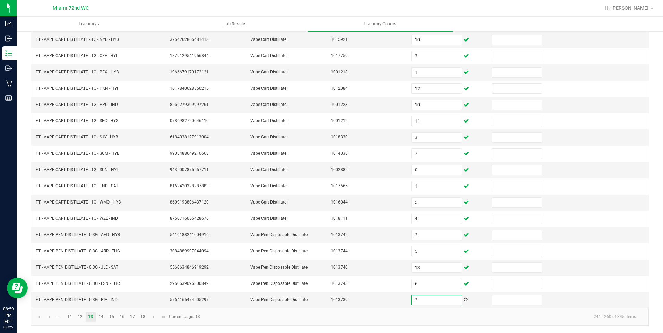
click at [215, 312] on kendo-pager-info "241 - 260 of 345 items" at bounding box center [422, 317] width 437 height 11
click at [156, 320] on span "Go to the next page" at bounding box center [154, 318] width 6 height 6
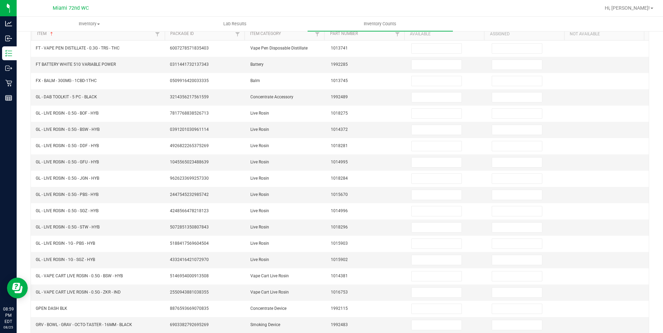
scroll to position [0, 0]
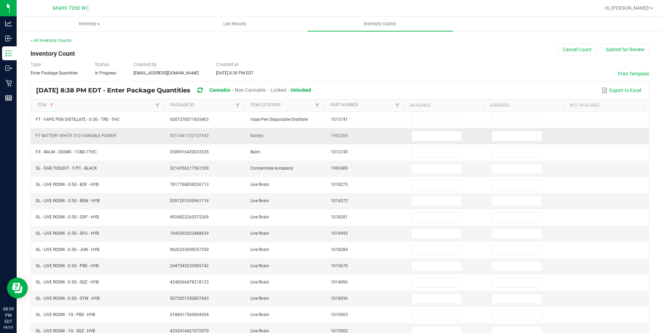
click at [442, 129] on td at bounding box center [447, 136] width 80 height 16
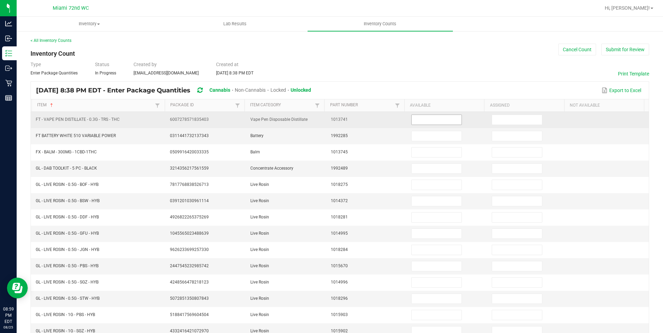
click at [440, 125] on span at bounding box center [436, 120] width 51 height 10
click at [450, 116] on input at bounding box center [436, 120] width 50 height 10
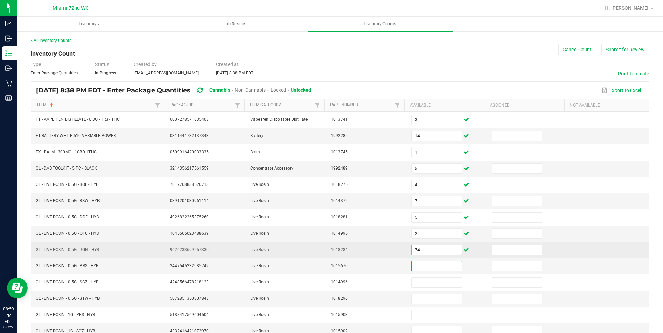
click at [419, 251] on input "74" at bounding box center [436, 250] width 50 height 10
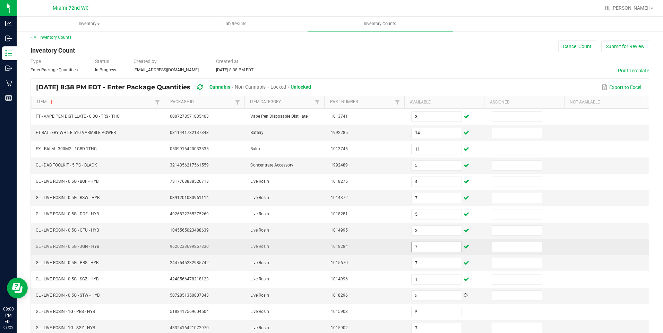
scroll to position [129, 0]
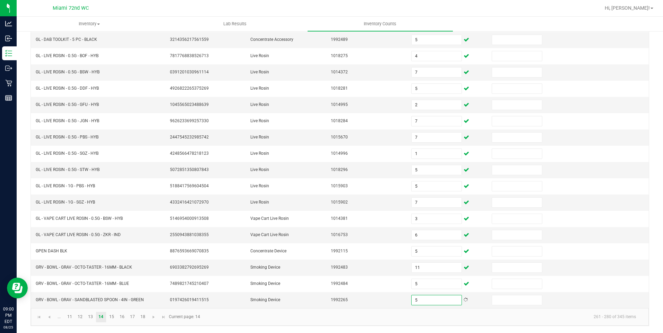
click at [254, 322] on kendo-pager-info "261 - 280 of 345 items" at bounding box center [422, 317] width 437 height 11
click at [154, 320] on span "Go to the next page" at bounding box center [154, 318] width 6 height 6
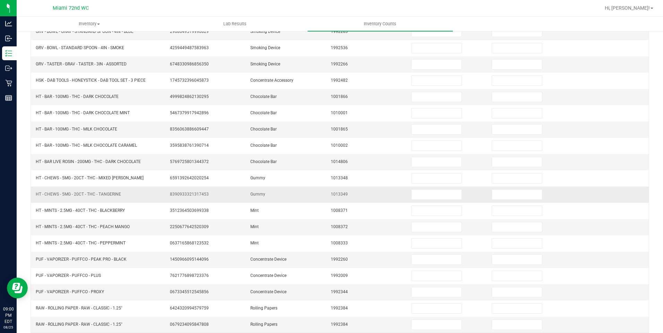
scroll to position [0, 0]
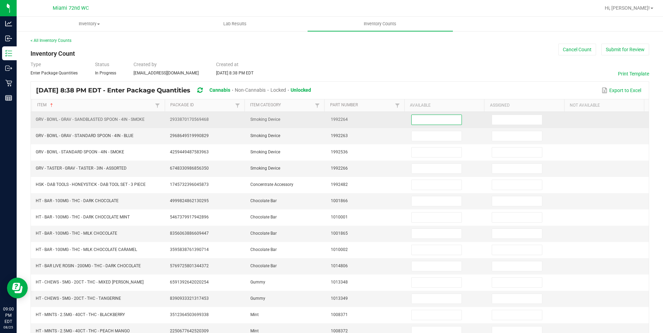
click at [416, 119] on input at bounding box center [436, 120] width 50 height 10
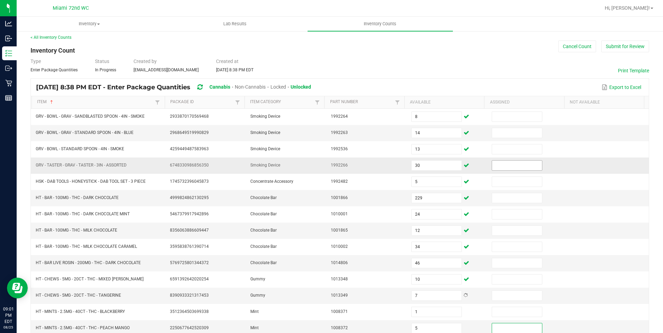
scroll to position [129, 0]
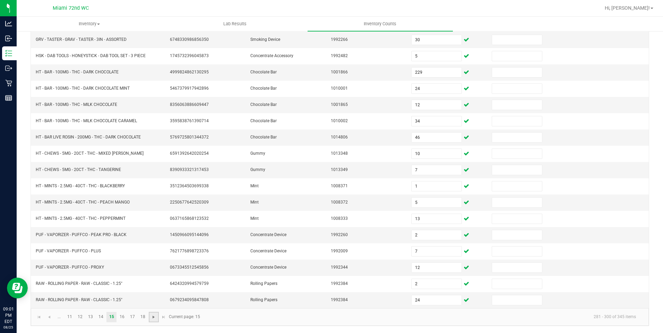
click at [152, 319] on span "Go to the next page" at bounding box center [154, 318] width 6 height 6
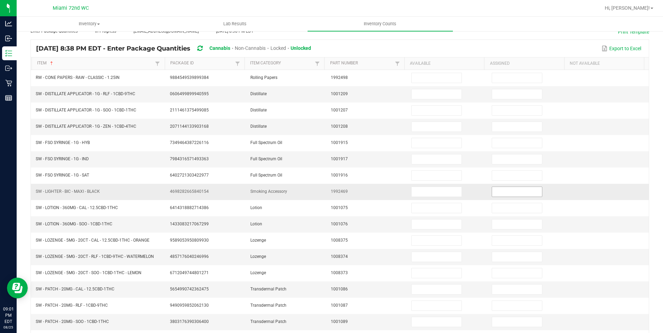
scroll to position [0, 0]
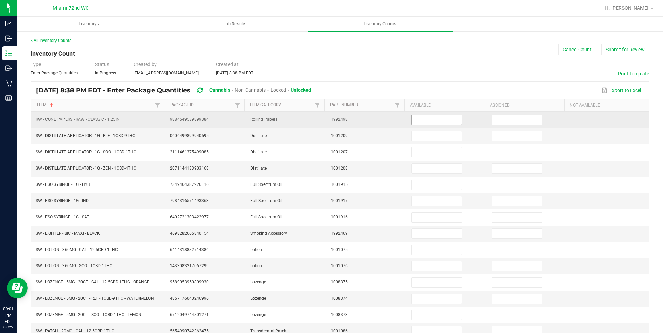
click at [441, 121] on input at bounding box center [436, 120] width 50 height 10
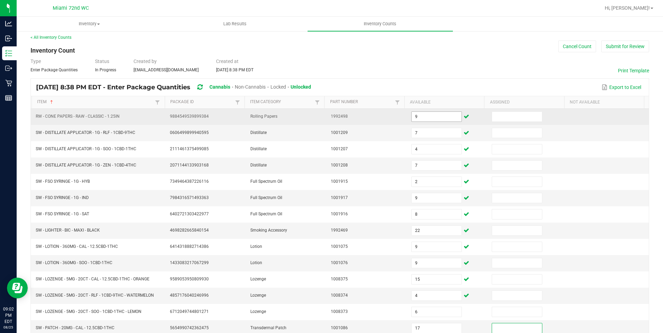
scroll to position [129, 0]
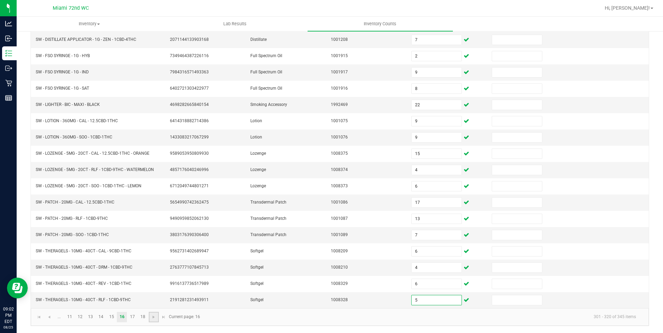
click at [157, 319] on link at bounding box center [154, 317] width 10 height 10
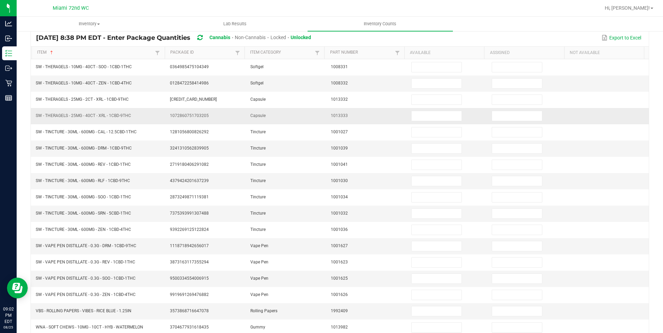
scroll to position [0, 0]
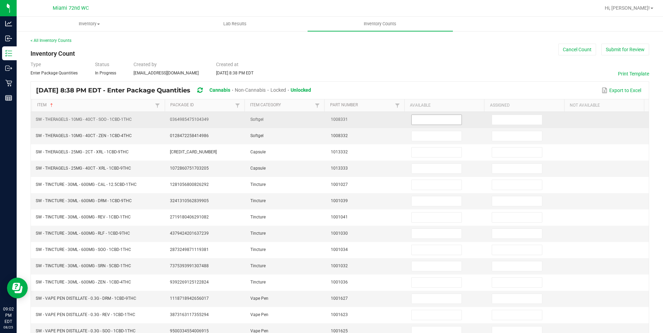
click at [411, 123] on input at bounding box center [436, 120] width 50 height 10
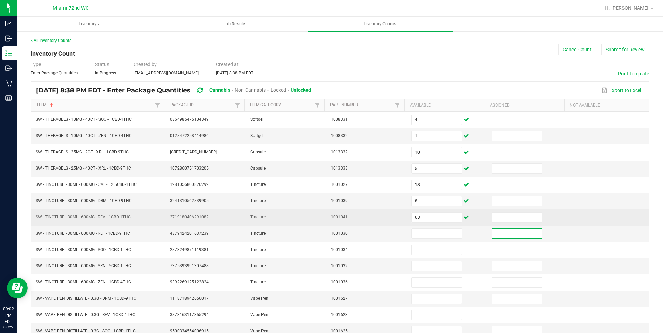
click at [423, 224] on td "63" at bounding box center [447, 218] width 80 height 16
click at [424, 219] on input "63" at bounding box center [436, 218] width 50 height 10
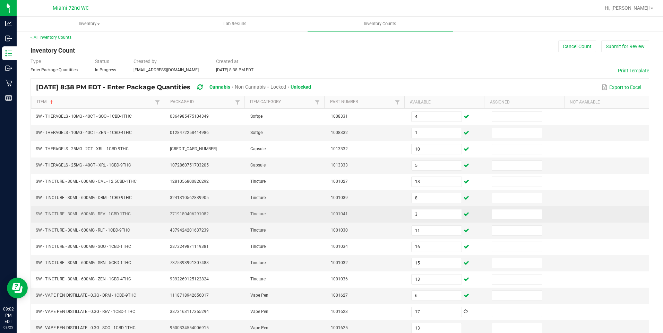
scroll to position [132, 0]
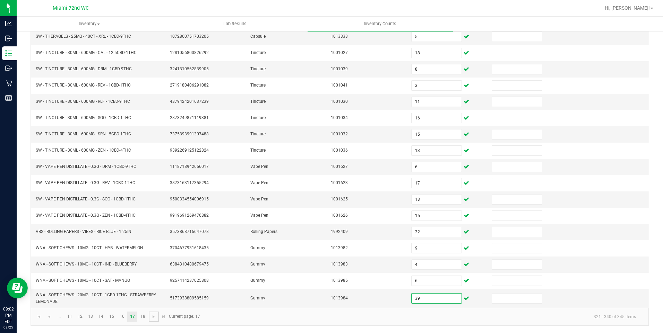
drag, startPoint x: 151, startPoint y: 316, endPoint x: 166, endPoint y: 316, distance: 14.9
click at [151, 316] on span "Go to the next page" at bounding box center [154, 317] width 6 height 6
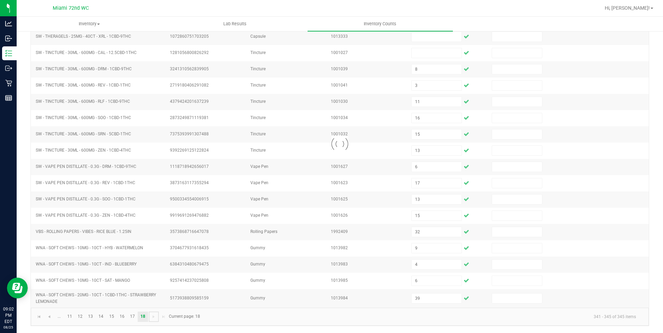
scroll to position [0, 0]
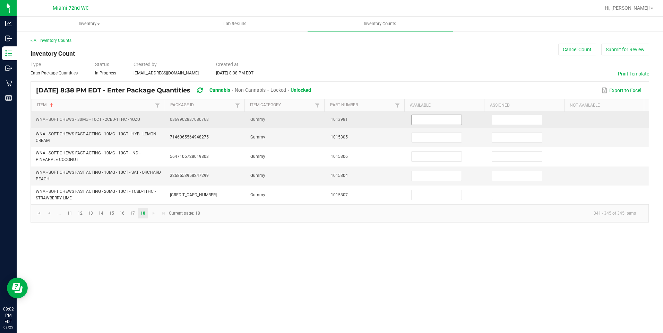
click at [455, 122] on input at bounding box center [436, 120] width 50 height 10
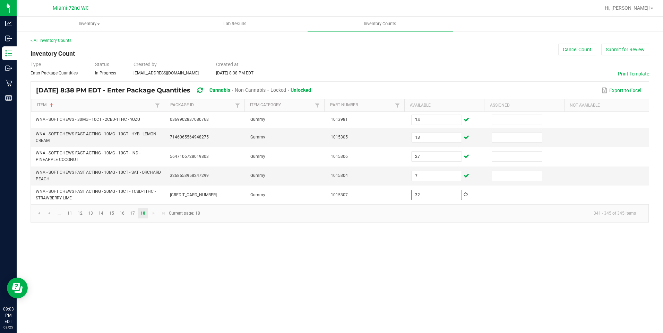
click at [456, 301] on div "Inventory All packages All inventory Waste log Create inventory Lab Results Inv…" at bounding box center [340, 175] width 646 height 317
click at [617, 48] on button "Submit for Review" at bounding box center [625, 50] width 48 height 12
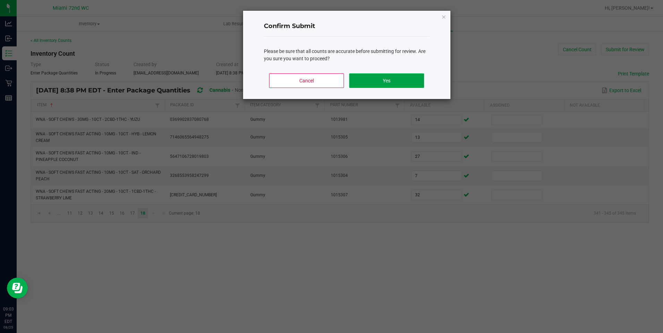
click at [398, 85] on button "Yes" at bounding box center [386, 80] width 75 height 15
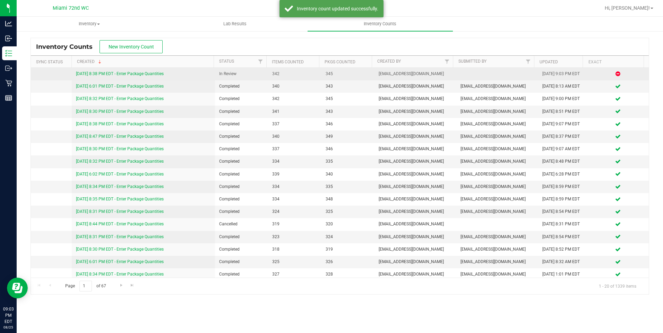
click at [157, 71] on link "[DATE] 8:38 PM EDT - Enter Package Quantities" at bounding box center [120, 73] width 88 height 5
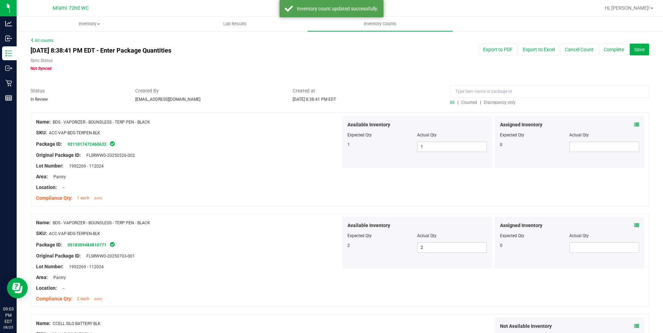
click at [499, 101] on span "Discrepancy only" at bounding box center [500, 102] width 32 height 5
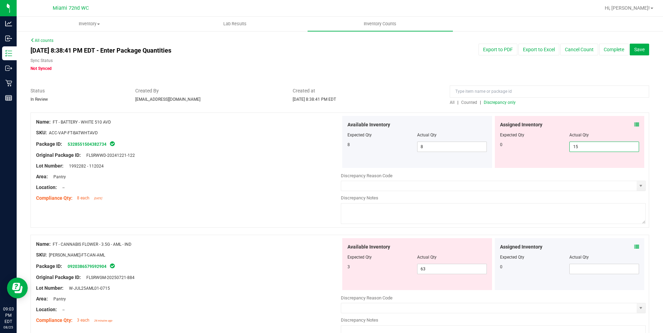
click at [575, 150] on span "15 15" at bounding box center [604, 147] width 70 height 10
click at [575, 150] on input "15" at bounding box center [604, 147] width 69 height 10
click at [228, 208] on div "Name: FT - BATTERY - WHITE 510 AVD SKU: ACC-VAP-FT-BATWHTAVD Package ID: 532855…" at bounding box center [340, 174] width 618 height 122
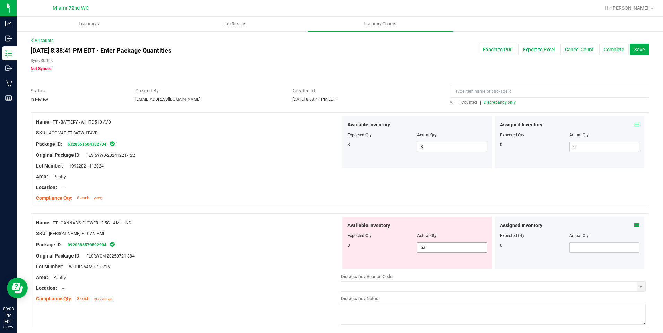
click at [463, 249] on span "63 63" at bounding box center [452, 248] width 70 height 10
click at [0, 0] on input "63" at bounding box center [0, 0] width 0 height 0
click at [200, 227] on div at bounding box center [188, 228] width 305 height 3
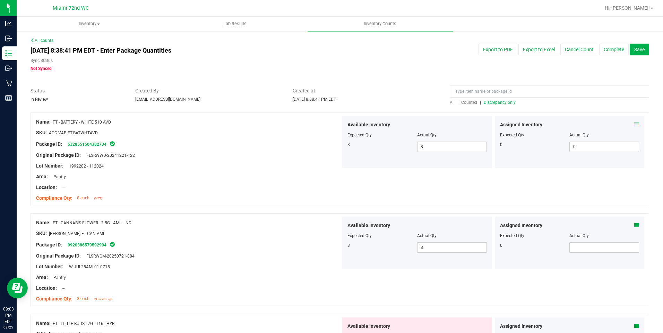
click at [493, 105] on span "Discrepancy only" at bounding box center [500, 102] width 32 height 5
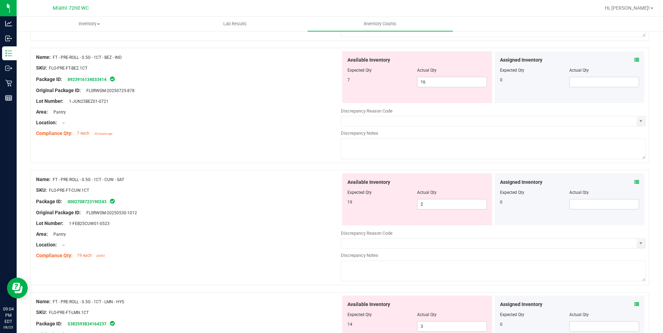
scroll to position [555, 0]
click at [458, 84] on span "16 16" at bounding box center [452, 82] width 70 height 10
click at [458, 84] on input "16" at bounding box center [451, 82] width 69 height 10
drag, startPoint x: 291, startPoint y: 217, endPoint x: 292, endPoint y: 212, distance: 4.2
click at [291, 215] on div "Name: FT - PRE-ROLL - 0.5G - 1CT - CUW - SAT SKU: FLO-PRE-FT-CUW.1CT Package ID…" at bounding box center [188, 217] width 305 height 88
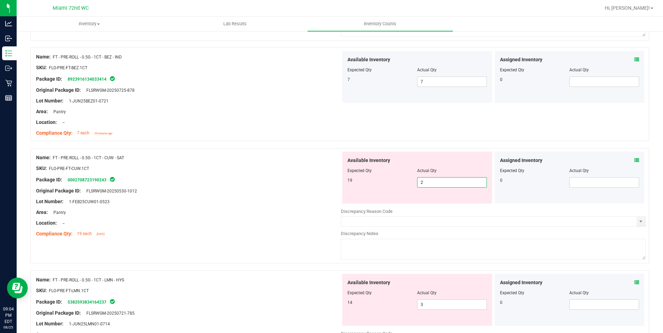
click at [455, 182] on span "2 2" at bounding box center [452, 182] width 70 height 10
click at [455, 182] on input "2" at bounding box center [451, 183] width 69 height 10
click at [248, 247] on div "Name: FT - PRE-ROLL - 0.5G - 1CT - CUW - SAT SKU: FLO-PRE-FT-CUW.1CT Package ID…" at bounding box center [340, 209] width 618 height 122
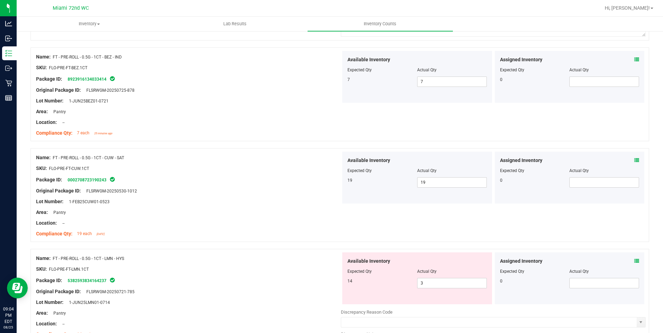
scroll to position [589, 0]
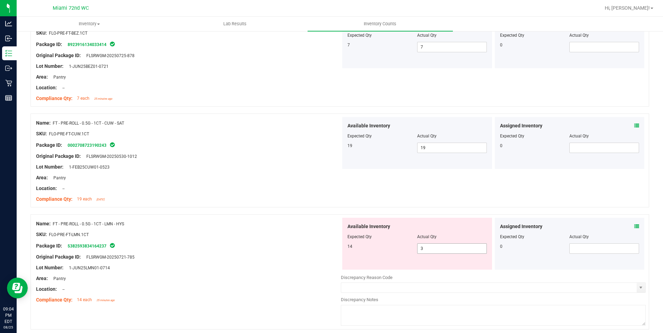
click at [445, 247] on span "3 3" at bounding box center [452, 249] width 70 height 10
click at [0, 0] on input "3" at bounding box center [0, 0] width 0 height 0
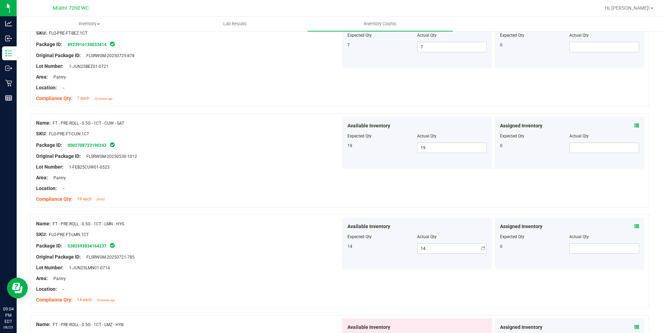
click at [217, 219] on div "Name: FT - PRE-ROLL - 0.5G - 1CT - LMN - HYS SKU: FLO-PRE-FT-LMN.1CT Package ID…" at bounding box center [188, 262] width 305 height 88
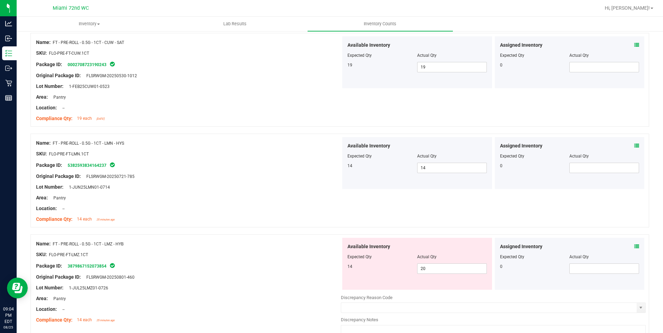
scroll to position [728, 0]
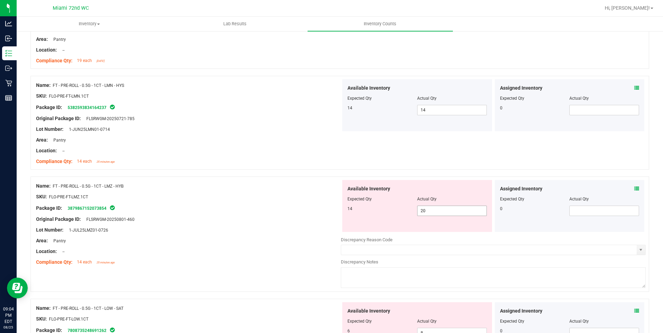
click at [440, 212] on span "20 20" at bounding box center [452, 211] width 70 height 10
click at [440, 212] on input "20" at bounding box center [451, 211] width 69 height 10
click at [163, 262] on div "Compliance Qty: 14 each 25 minutes ago" at bounding box center [188, 262] width 305 height 7
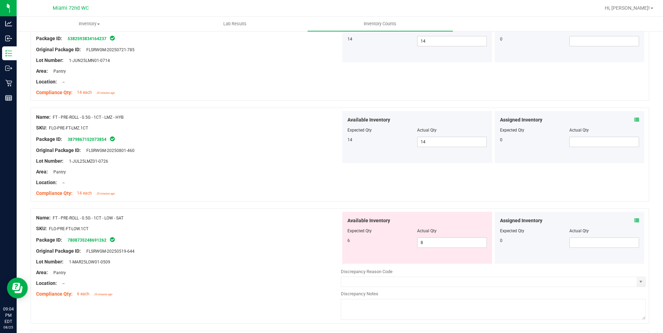
scroll to position [867, 0]
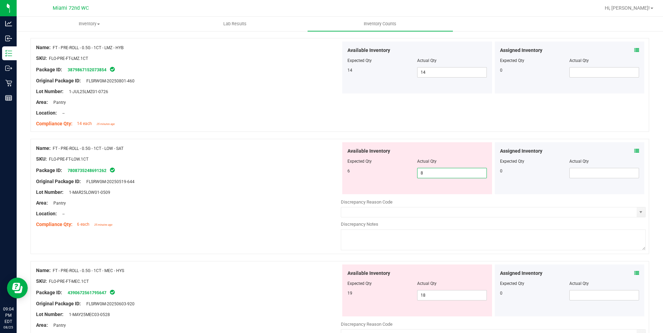
click at [438, 171] on span "8 8" at bounding box center [452, 173] width 70 height 10
click at [438, 171] on input "8" at bounding box center [451, 173] width 69 height 10
click at [270, 168] on div "Package ID: 7808735248691262" at bounding box center [188, 170] width 305 height 8
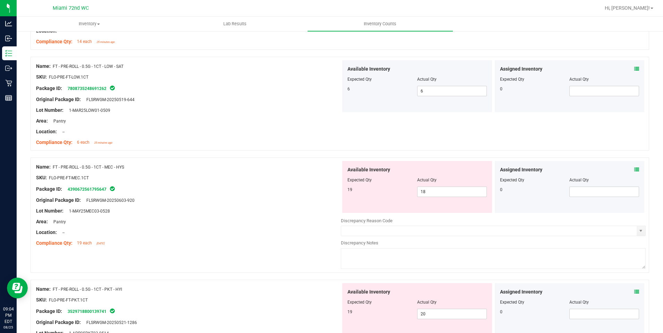
scroll to position [1005, 0]
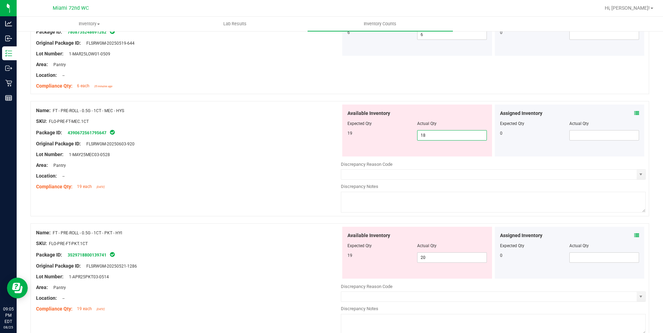
click at [441, 140] on span "18 18" at bounding box center [452, 135] width 70 height 10
click at [441, 140] on input "18" at bounding box center [451, 136] width 69 height 10
drag, startPoint x: 287, startPoint y: 134, endPoint x: 299, endPoint y: 185, distance: 52.3
click at [287, 133] on div "Package ID: 4390672561795647" at bounding box center [188, 133] width 305 height 8
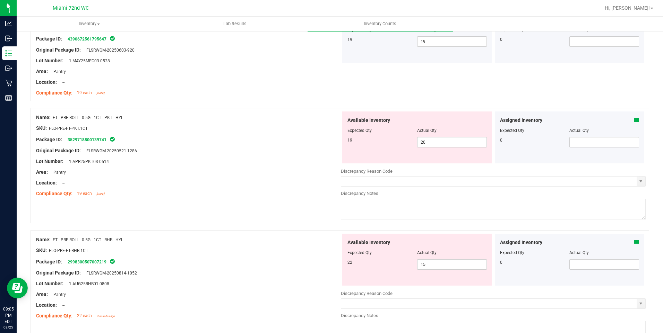
scroll to position [1109, 0]
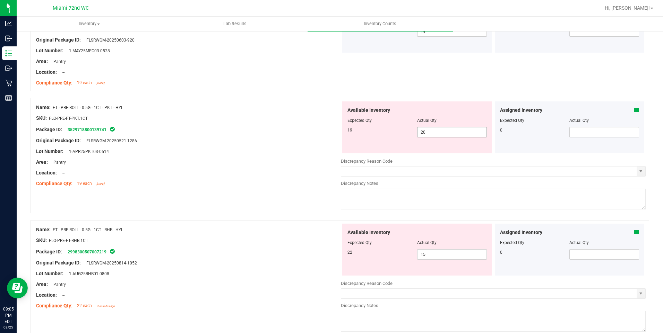
click at [453, 136] on span "20 20" at bounding box center [452, 132] width 70 height 10
click at [0, 0] on input "20" at bounding box center [0, 0] width 0 height 0
click at [260, 177] on div at bounding box center [188, 178] width 305 height 3
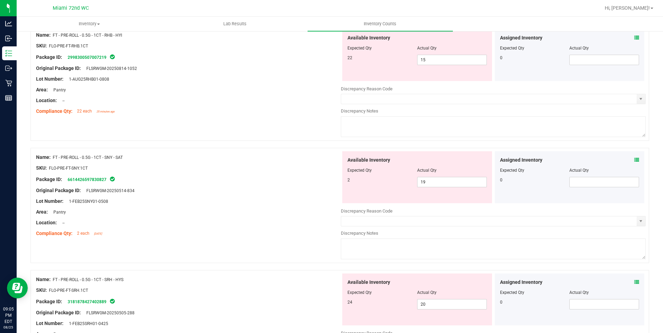
scroll to position [1248, 0]
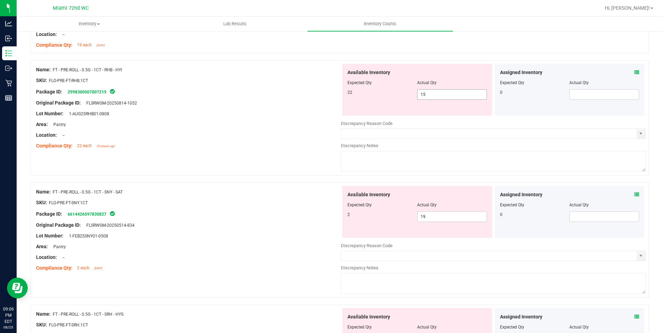
click at [438, 97] on span "15 15" at bounding box center [452, 94] width 70 height 10
click at [0, 0] on input "15" at bounding box center [0, 0] width 0 height 0
click at [252, 199] on div "Name: FT - PRE-ROLL - 0.5G - 1CT - SNY - SAT SKU: FLO-PRE-FT-SNY.1CT Package ID…" at bounding box center [188, 230] width 305 height 88
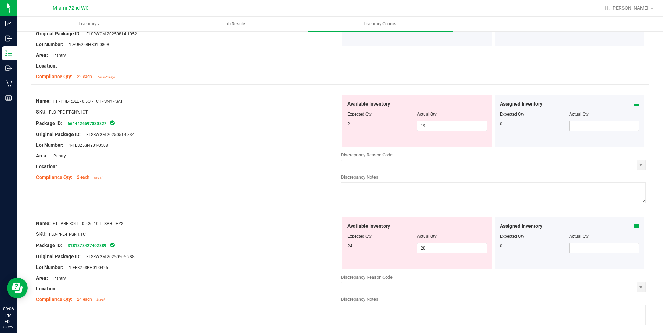
scroll to position [1342, 0]
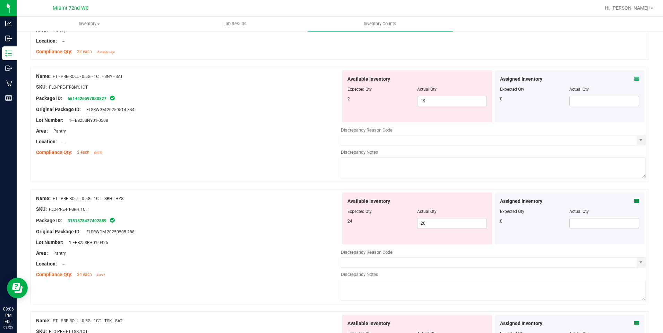
click at [212, 242] on div "Lot Number: 1-FEB25SRH01-0425" at bounding box center [188, 242] width 305 height 7
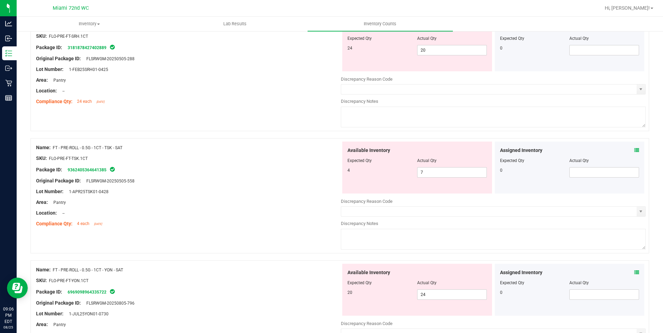
scroll to position [1585, 0]
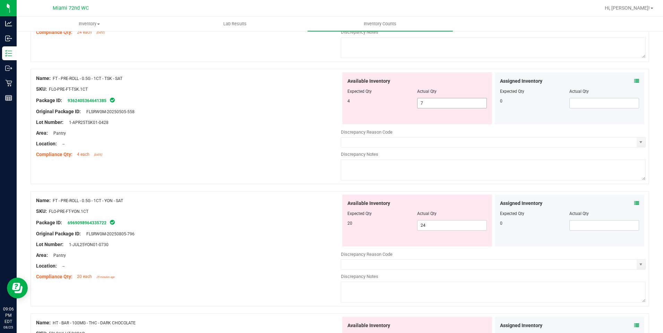
click at [436, 103] on span "7 7" at bounding box center [452, 103] width 70 height 10
click at [249, 121] on div "Lot Number: 1-APR25TSK01-0428" at bounding box center [188, 122] width 305 height 7
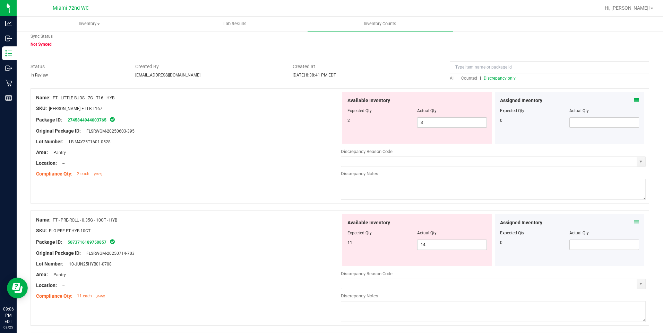
scroll to position [0, 0]
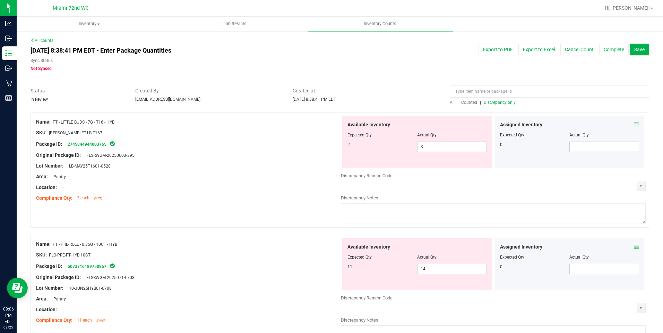
click at [494, 101] on span "Discrepancy only" at bounding box center [500, 102] width 32 height 5
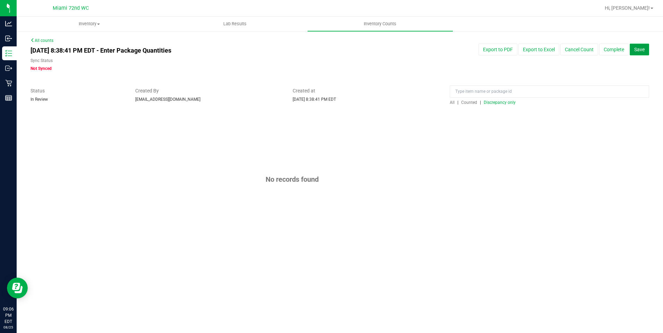
click at [634, 45] on button "Save" at bounding box center [638, 50] width 19 height 12
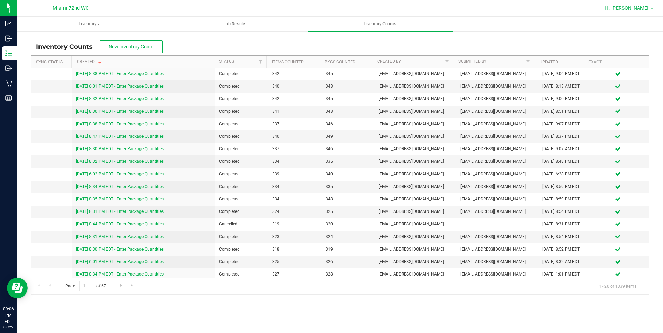
click at [632, 11] on link "Hi, [PERSON_NAME]!" at bounding box center [629, 8] width 54 height 7
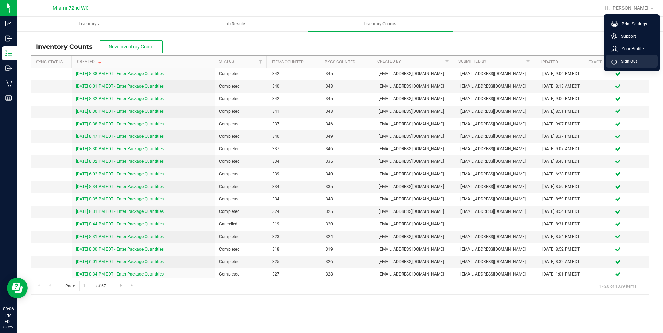
click at [637, 60] on li "Sign Out" at bounding box center [632, 61] width 52 height 12
